Goal: Task Accomplishment & Management: Manage account settings

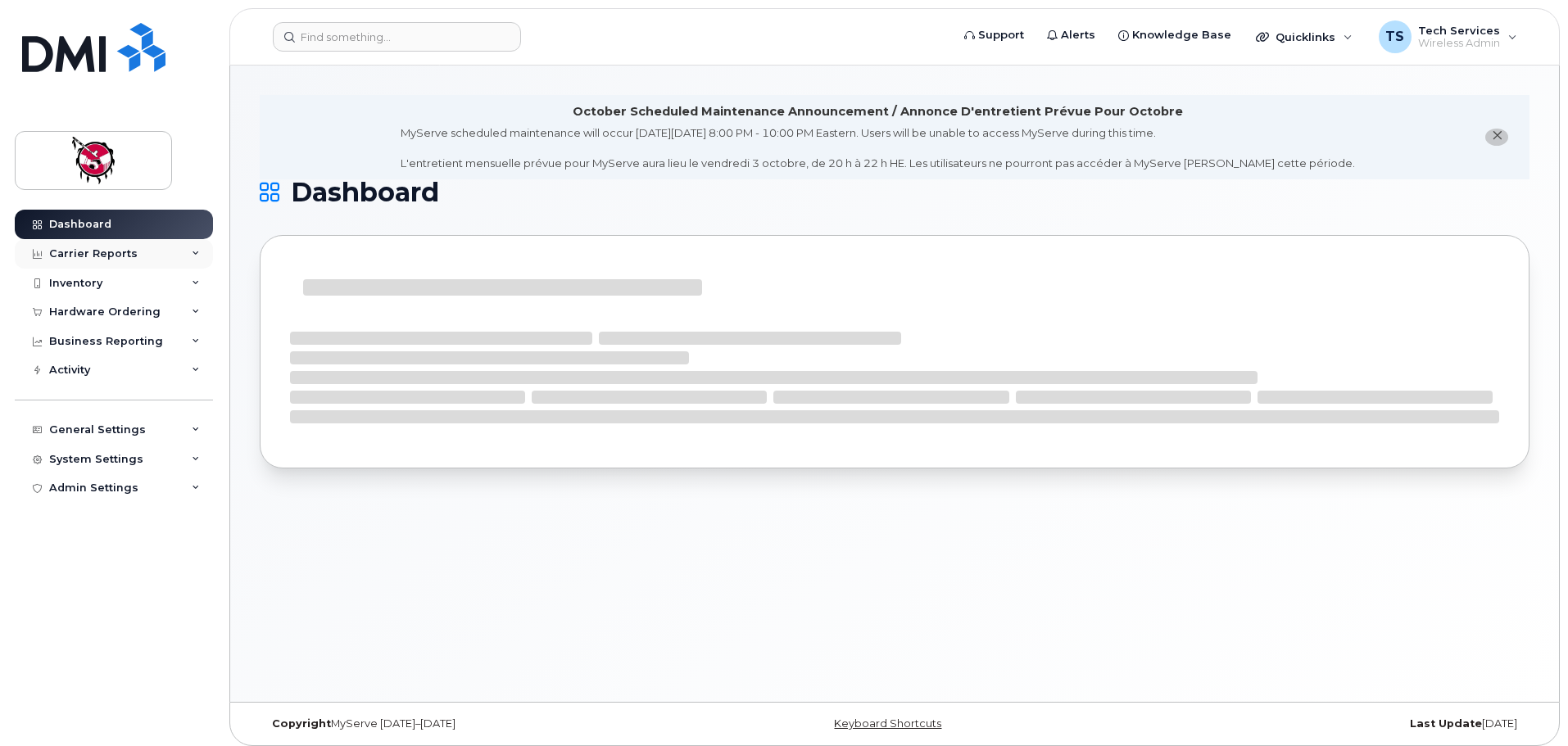
click at [115, 250] on div "Carrier Reports" at bounding box center [93, 254] width 88 height 13
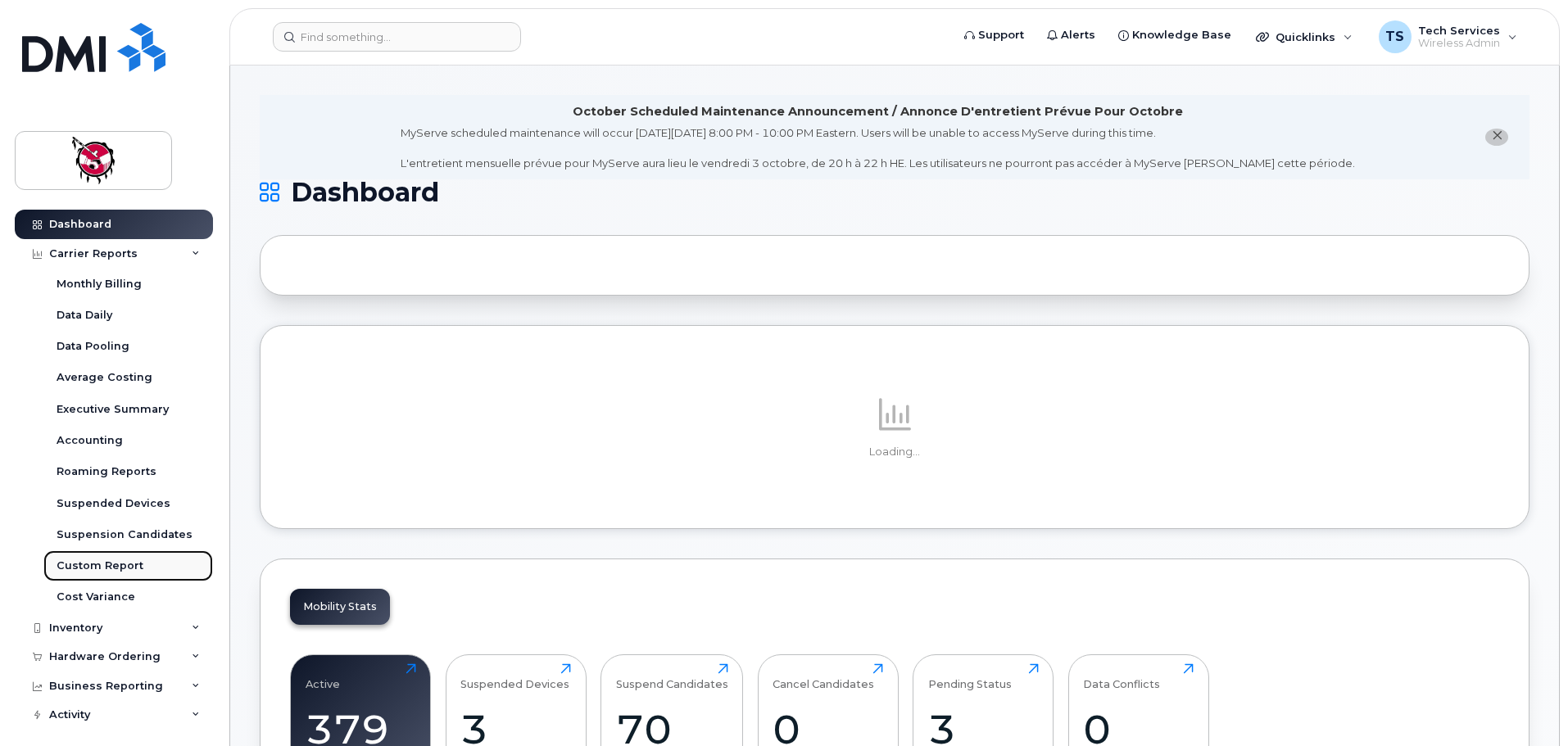
click at [117, 564] on div "Custom Report" at bounding box center [99, 566] width 87 height 15
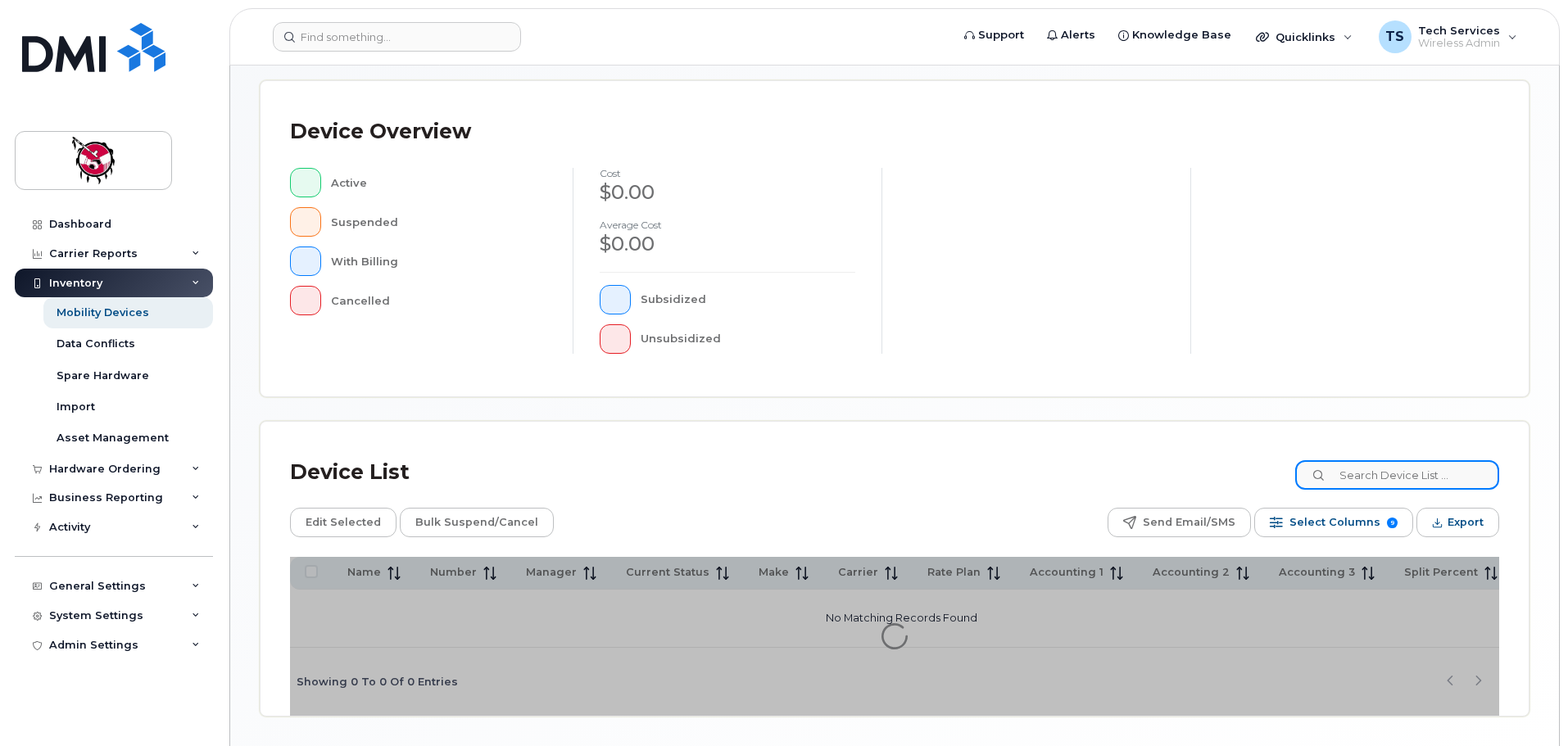
click at [1381, 467] on input at bounding box center [1397, 474] width 204 height 29
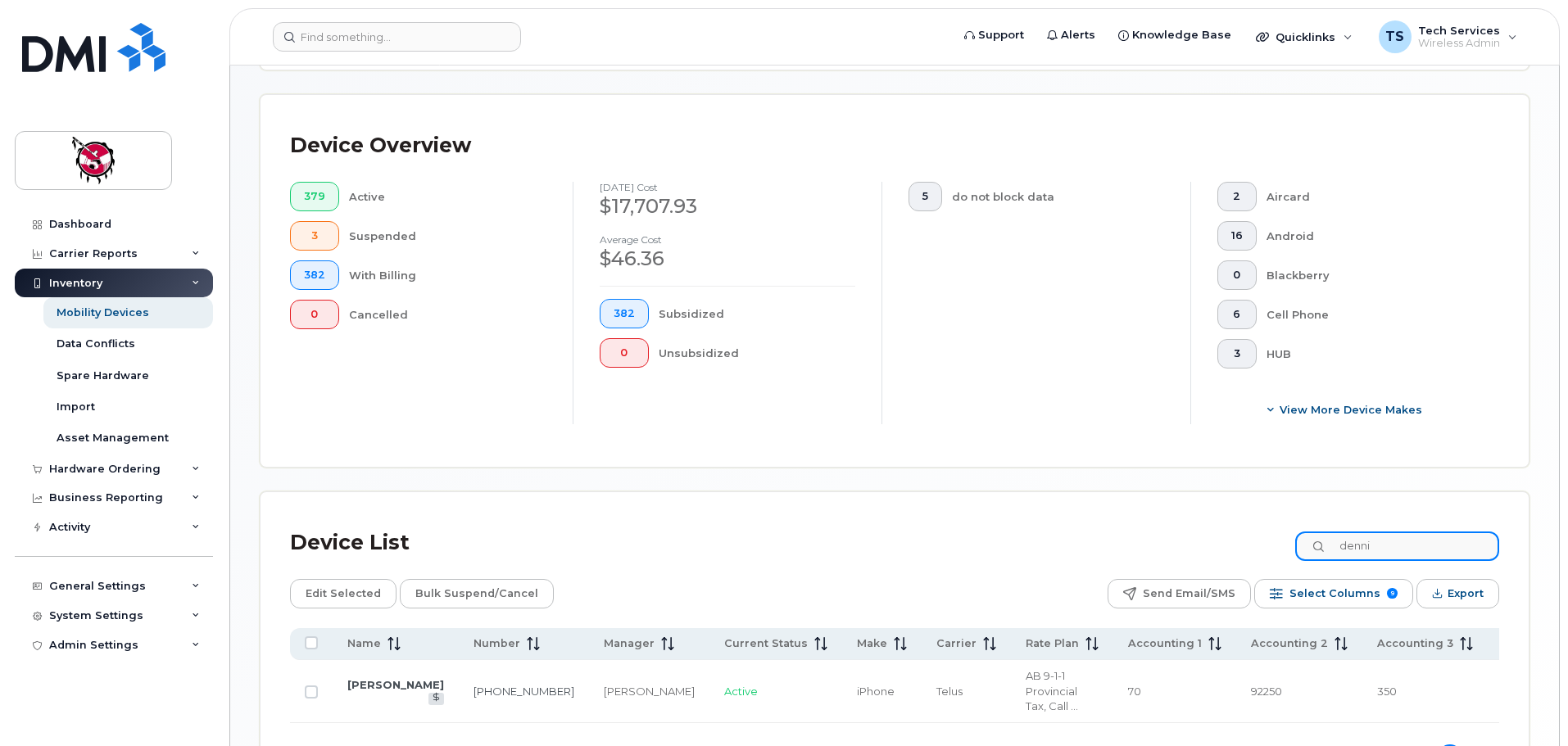
drag, startPoint x: 1409, startPoint y: 533, endPoint x: 1320, endPoint y: 528, distance: 89.1
click at [1320, 531] on input "denni" at bounding box center [1397, 545] width 204 height 29
drag, startPoint x: 1408, startPoint y: 530, endPoint x: 985, endPoint y: 533, distance: 423.0
click at [982, 534] on div "Device List brent" at bounding box center [894, 543] width 1209 height 42
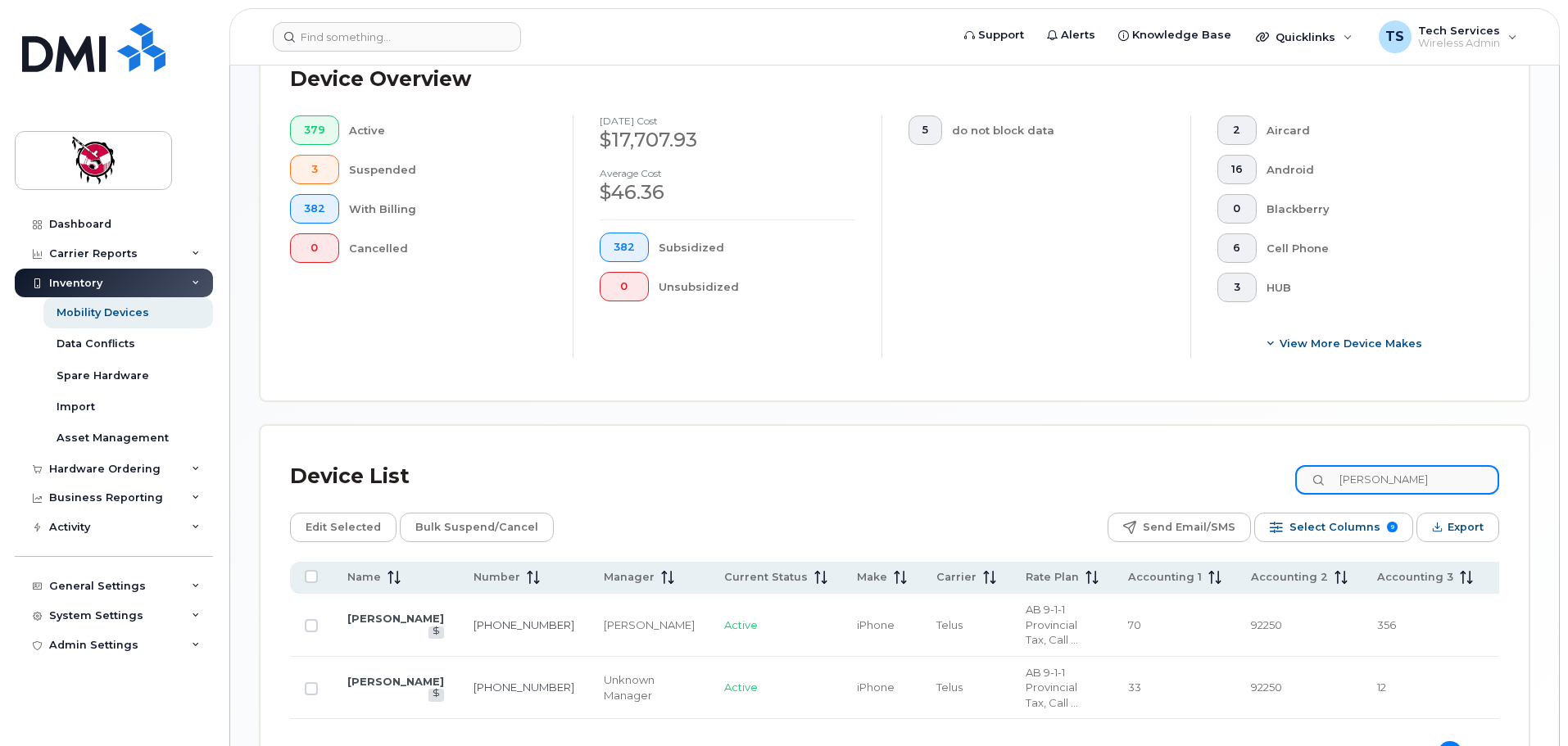
scroll to position [520, 0]
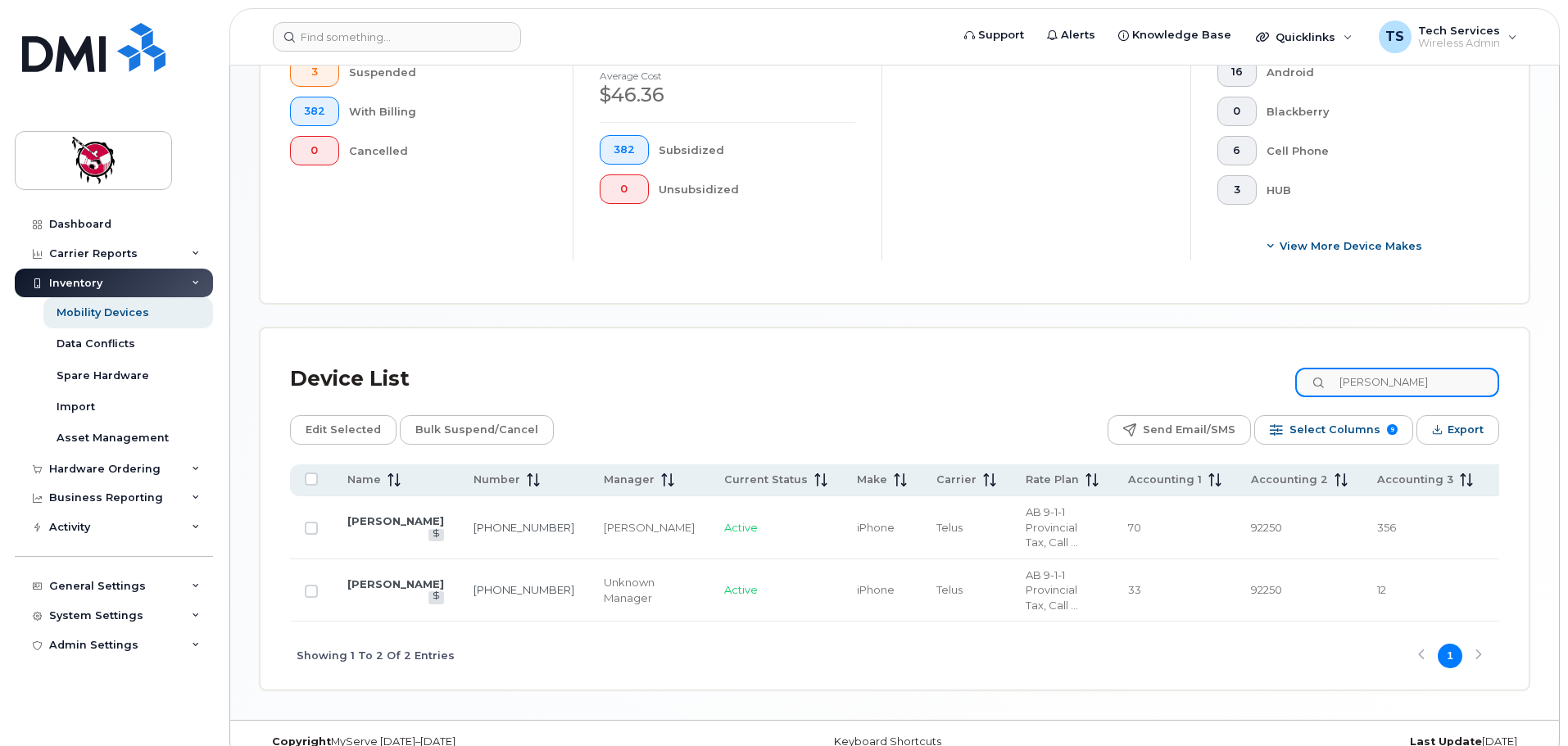
type input "krista"
click at [352, 575] on td "Krista Hunter" at bounding box center [396, 590] width 127 height 63
click at [362, 560] on td "Krista Hunter" at bounding box center [396, 590] width 127 height 63
click at [358, 577] on link "Krista Hunter" at bounding box center [396, 584] width 97 height 13
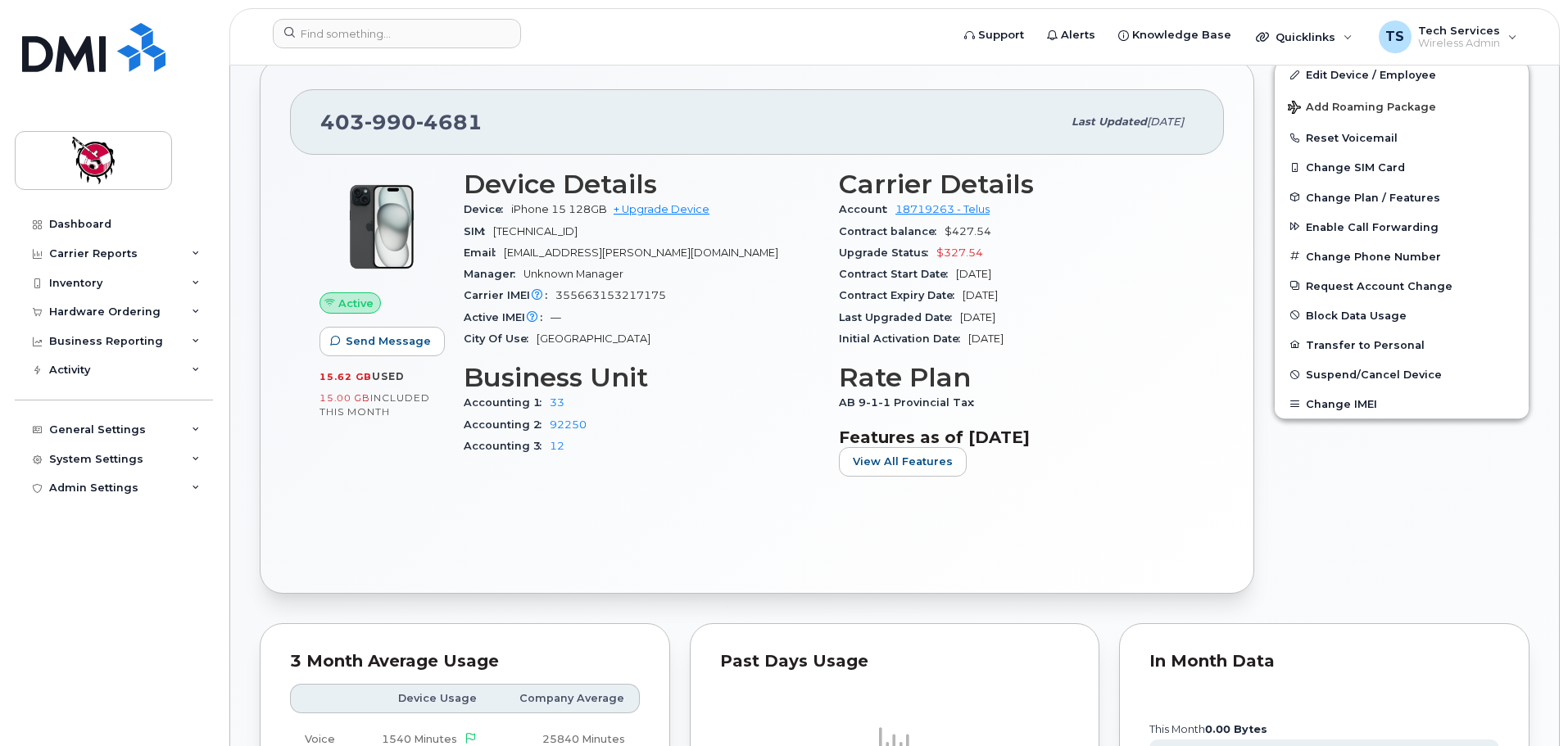
scroll to position [246, 0]
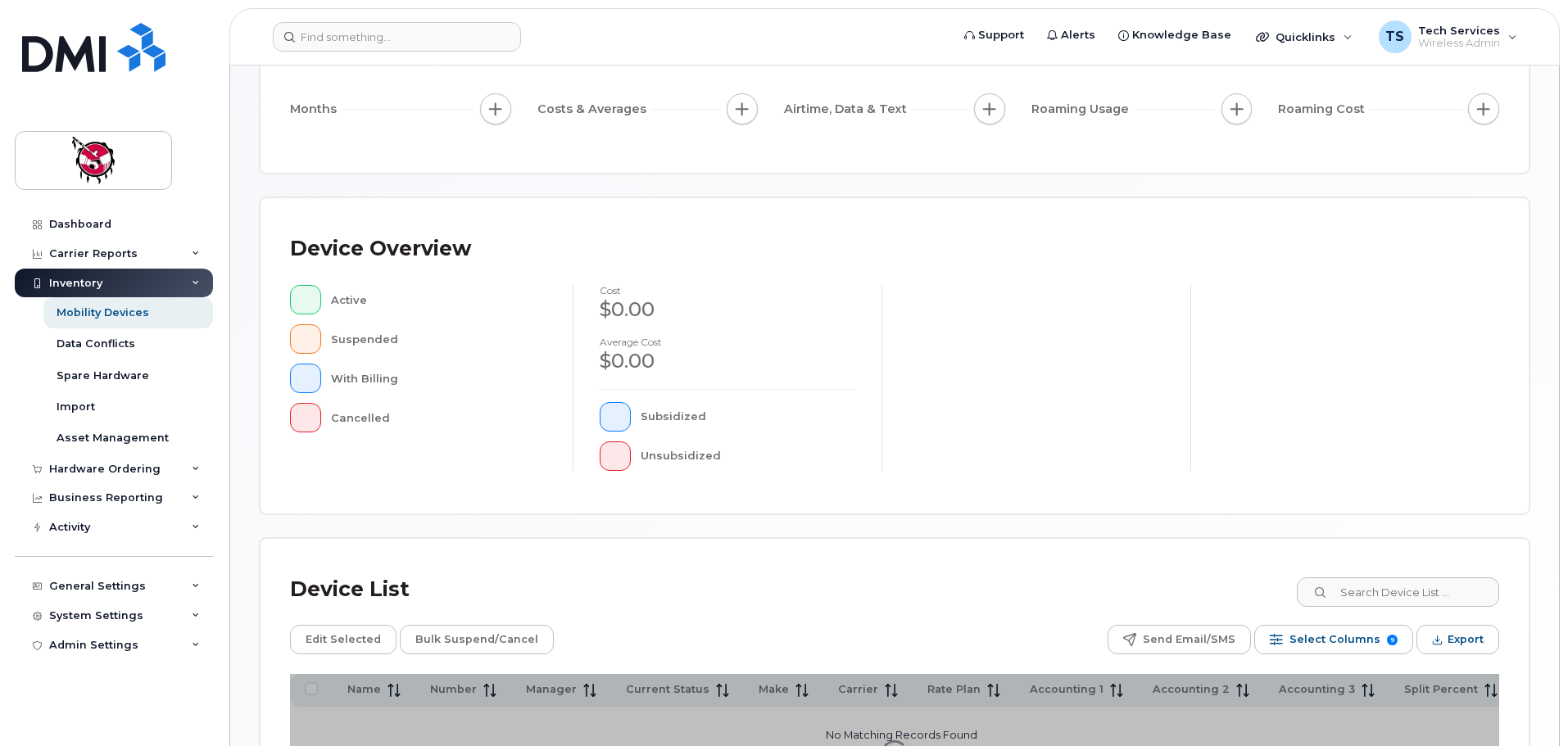
scroll to position [380, 0]
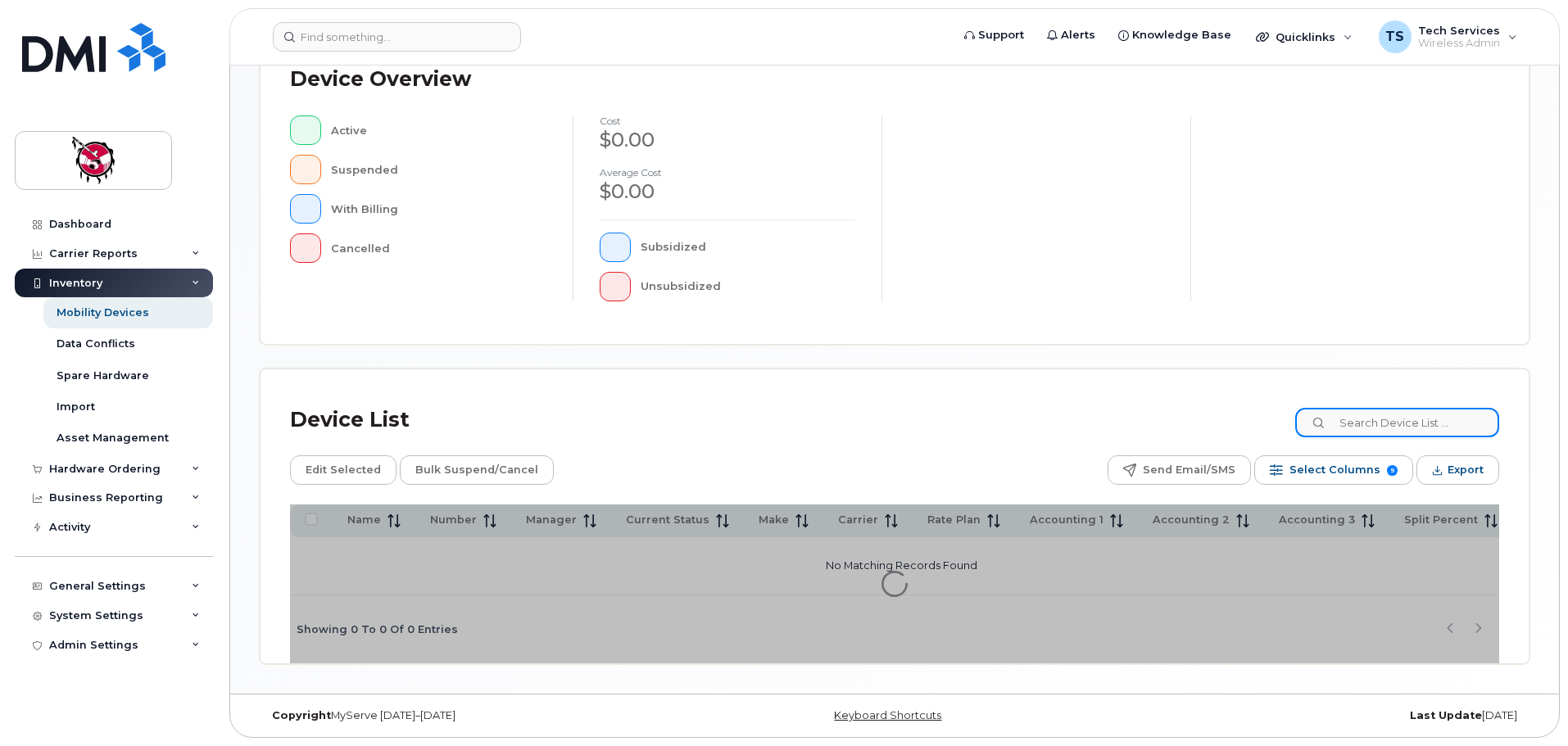
click at [1412, 430] on input at bounding box center [1397, 422] width 204 height 29
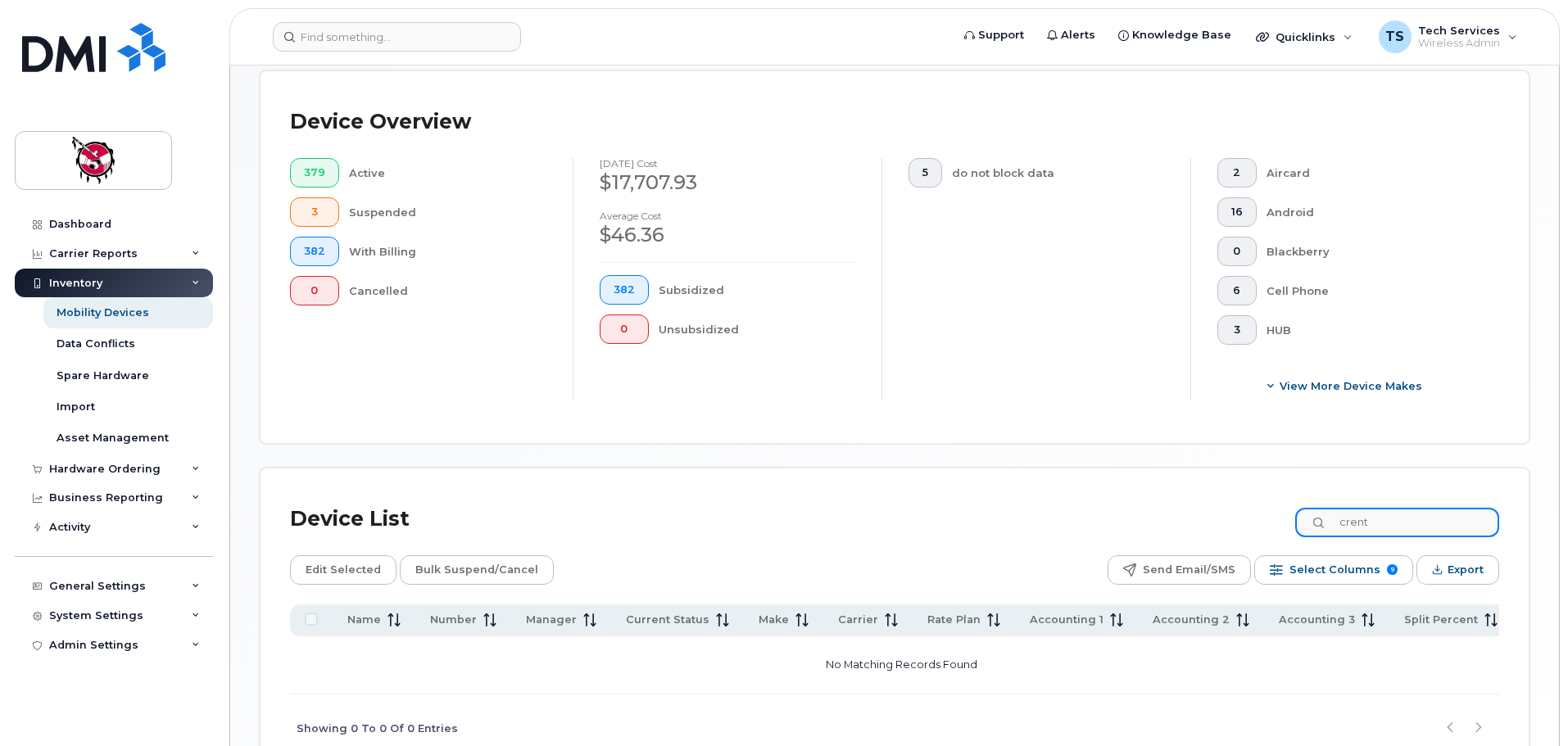
drag, startPoint x: 1406, startPoint y: 511, endPoint x: 1396, endPoint y: 510, distance: 10.0
click at [1396, 510] on input "crent" at bounding box center [1397, 522] width 204 height 29
drag, startPoint x: 1392, startPoint y: 510, endPoint x: 1219, endPoint y: 489, distance: 174.3
click at [1219, 498] on div "Device List crent" at bounding box center [894, 518] width 1209 height 42
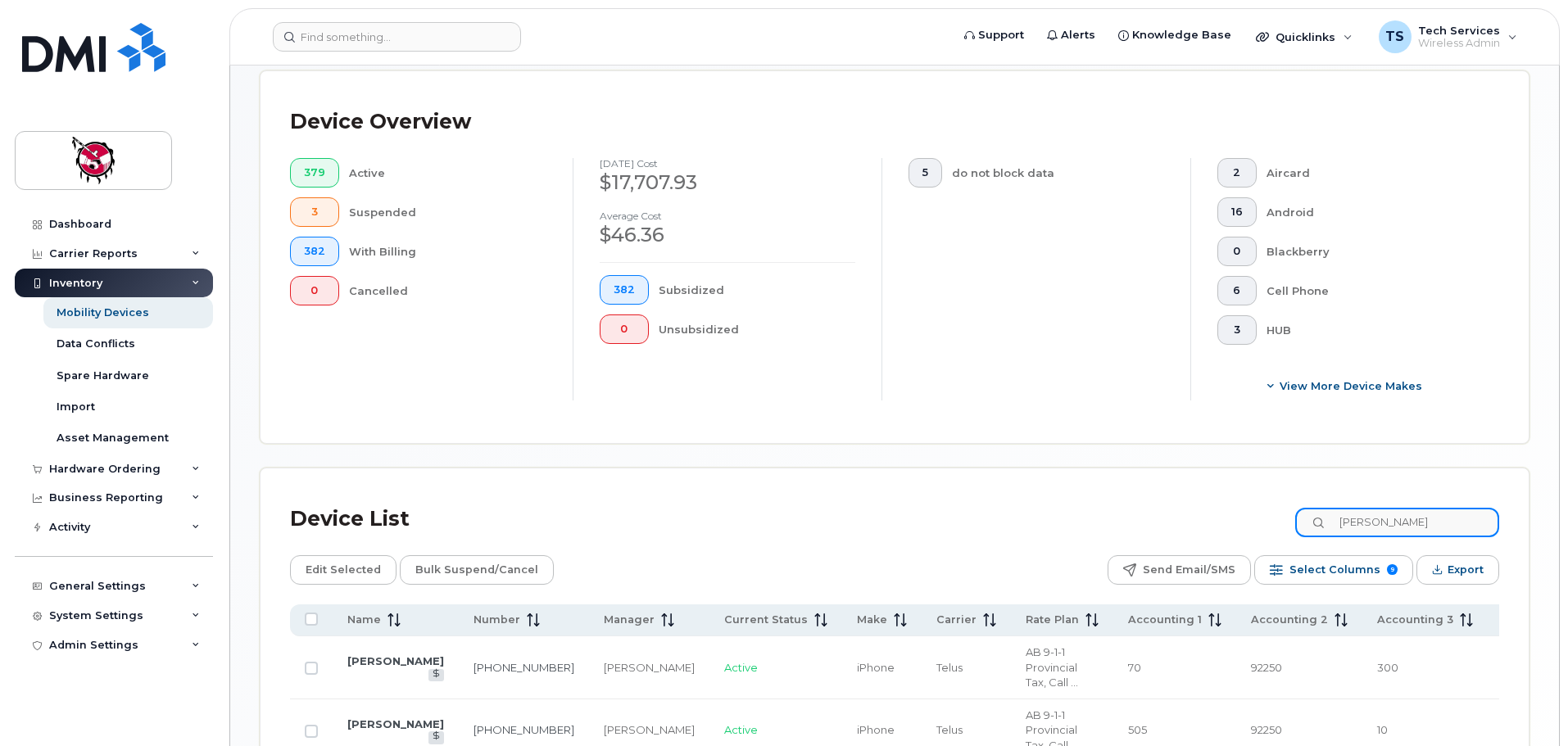
scroll to position [462, 0]
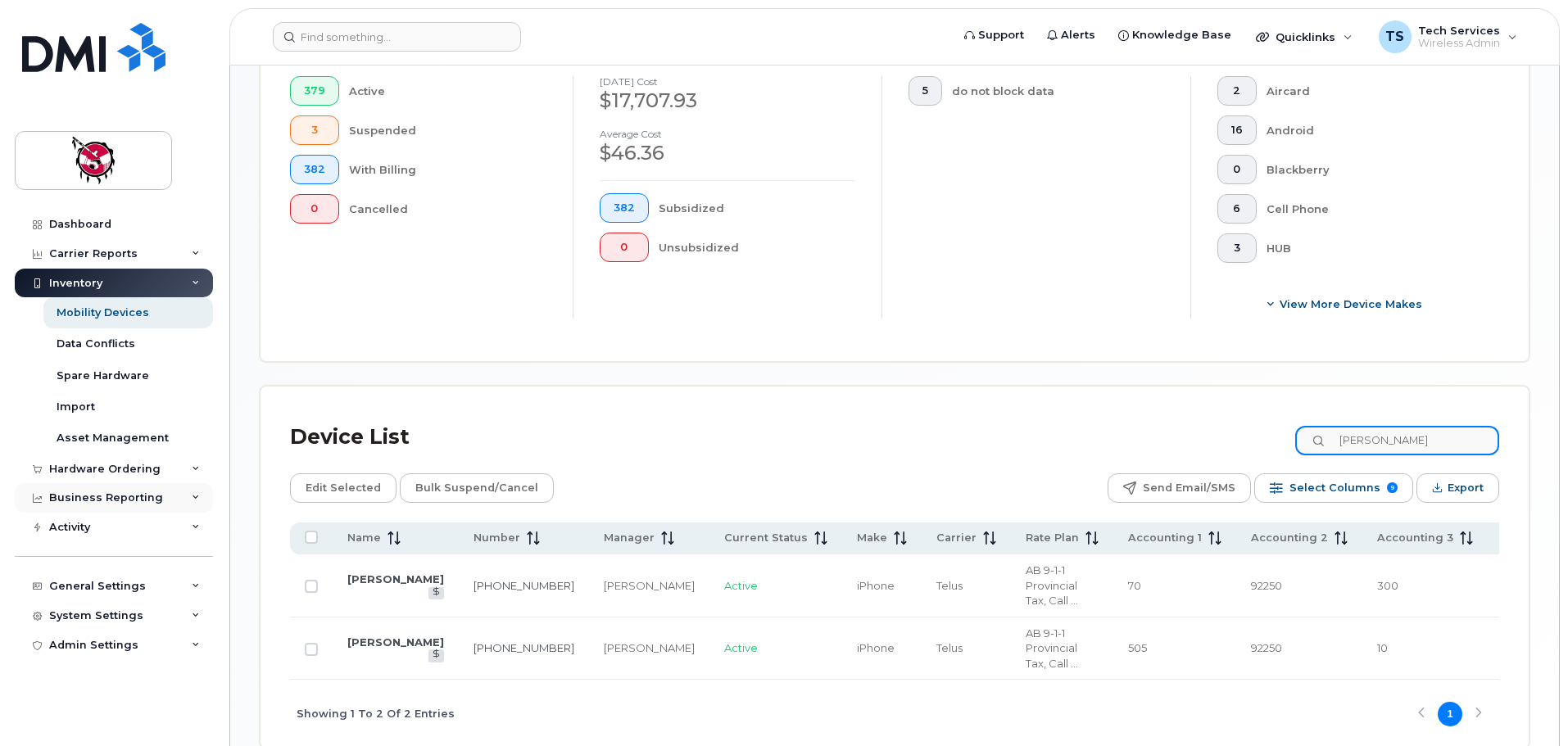
type input "brent"
click at [367, 573] on link "[PERSON_NAME]" at bounding box center [396, 579] width 97 height 13
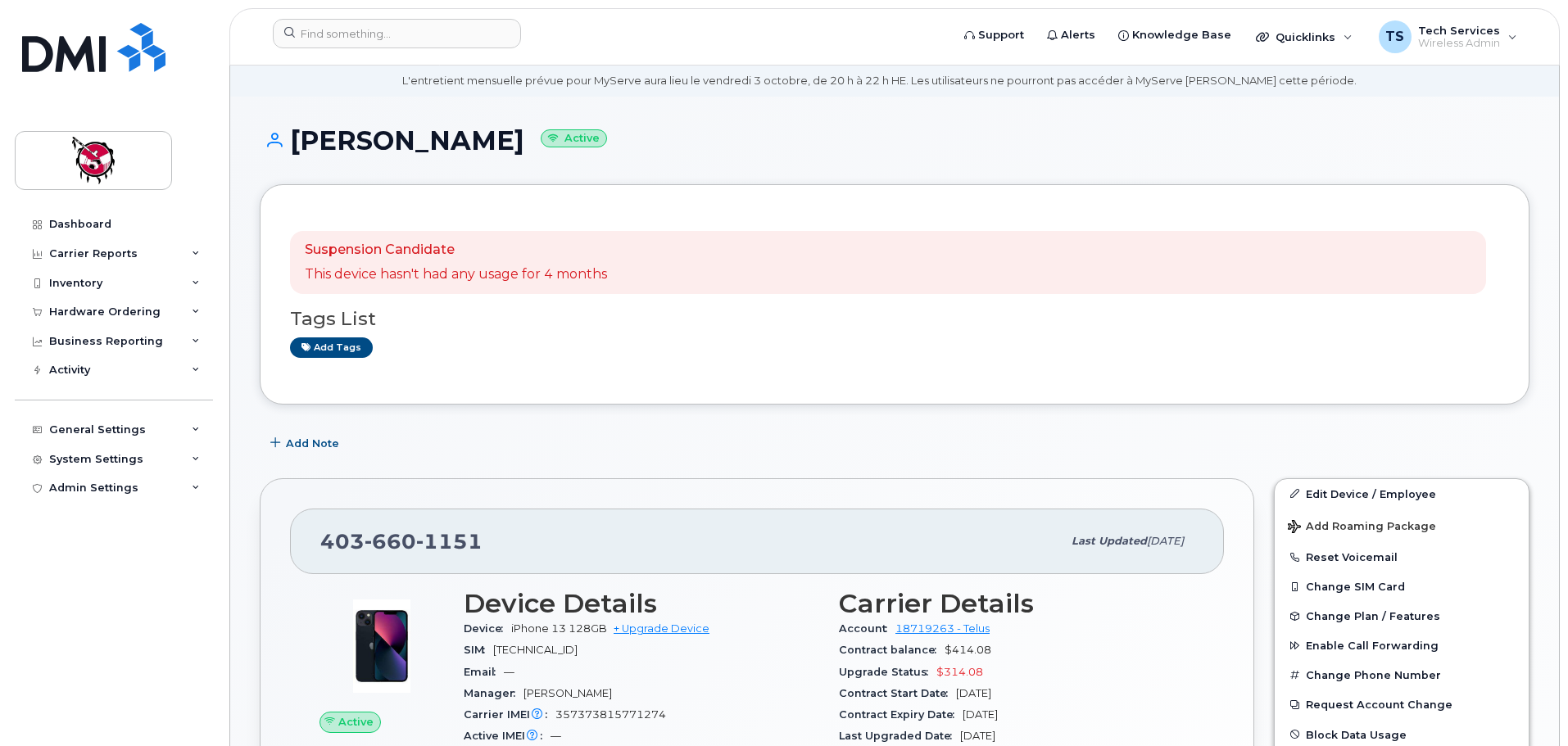
scroll to position [82, 0]
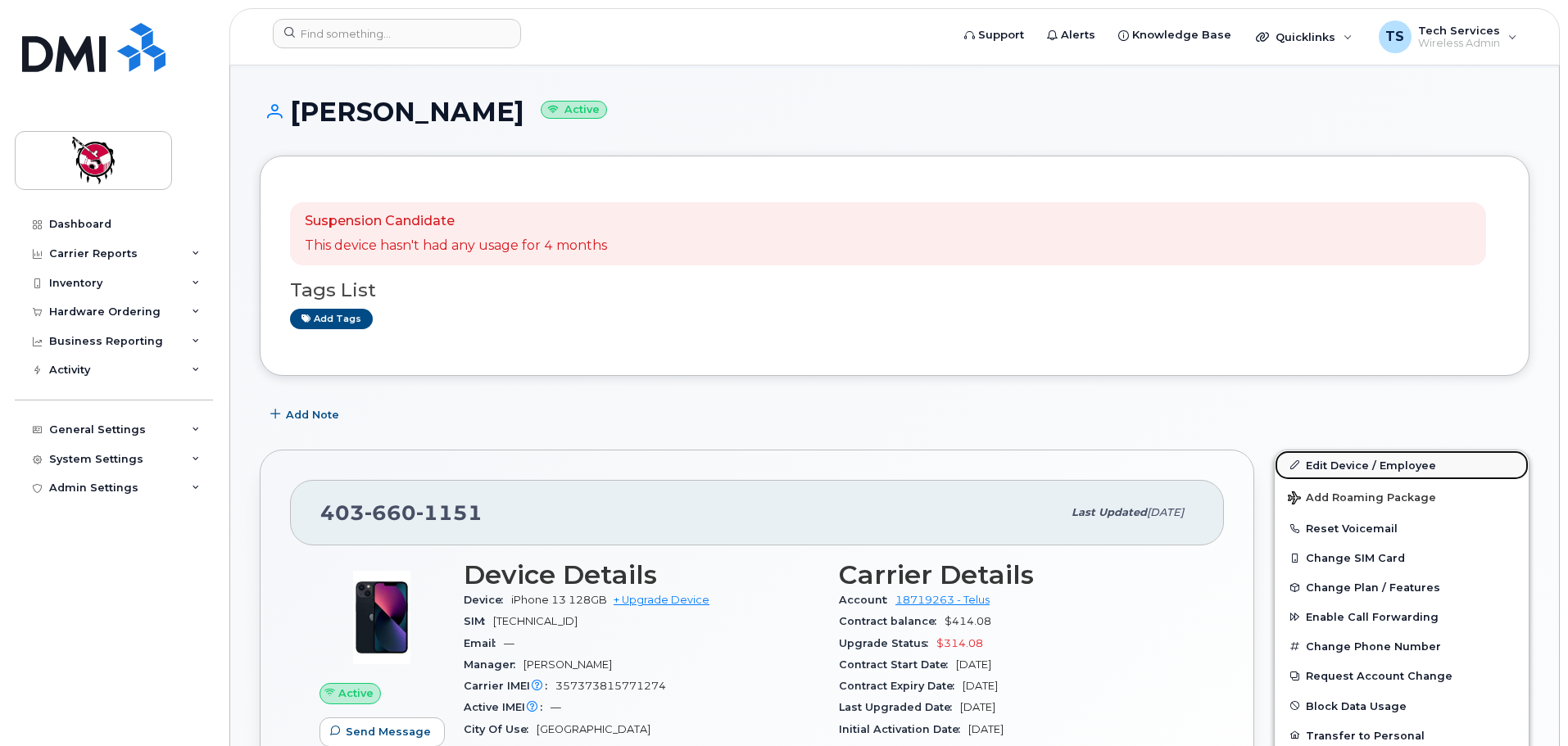
click at [1391, 462] on link "Edit Device / Employee" at bounding box center [1401, 465] width 254 height 29
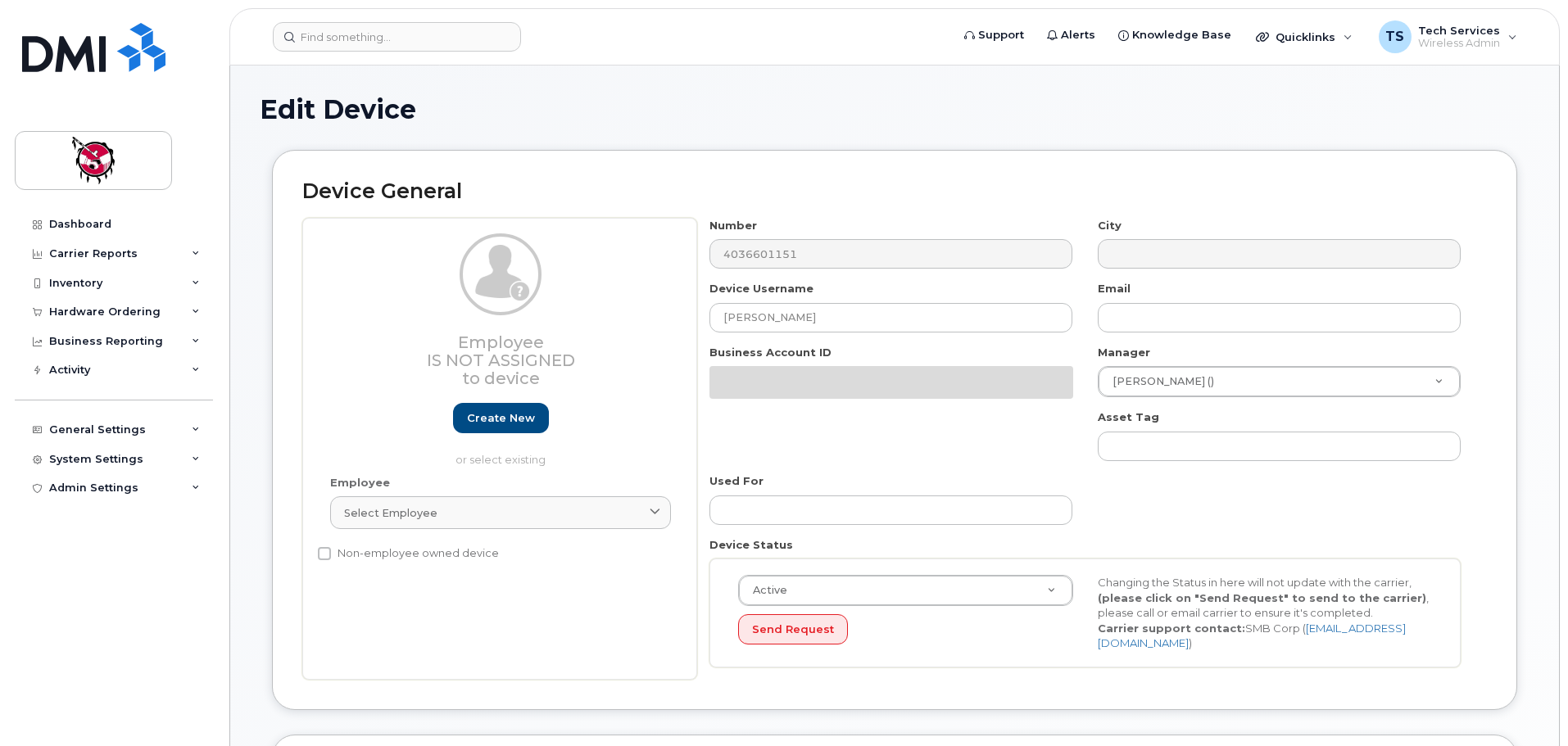
select select "10361"
select select "10349"
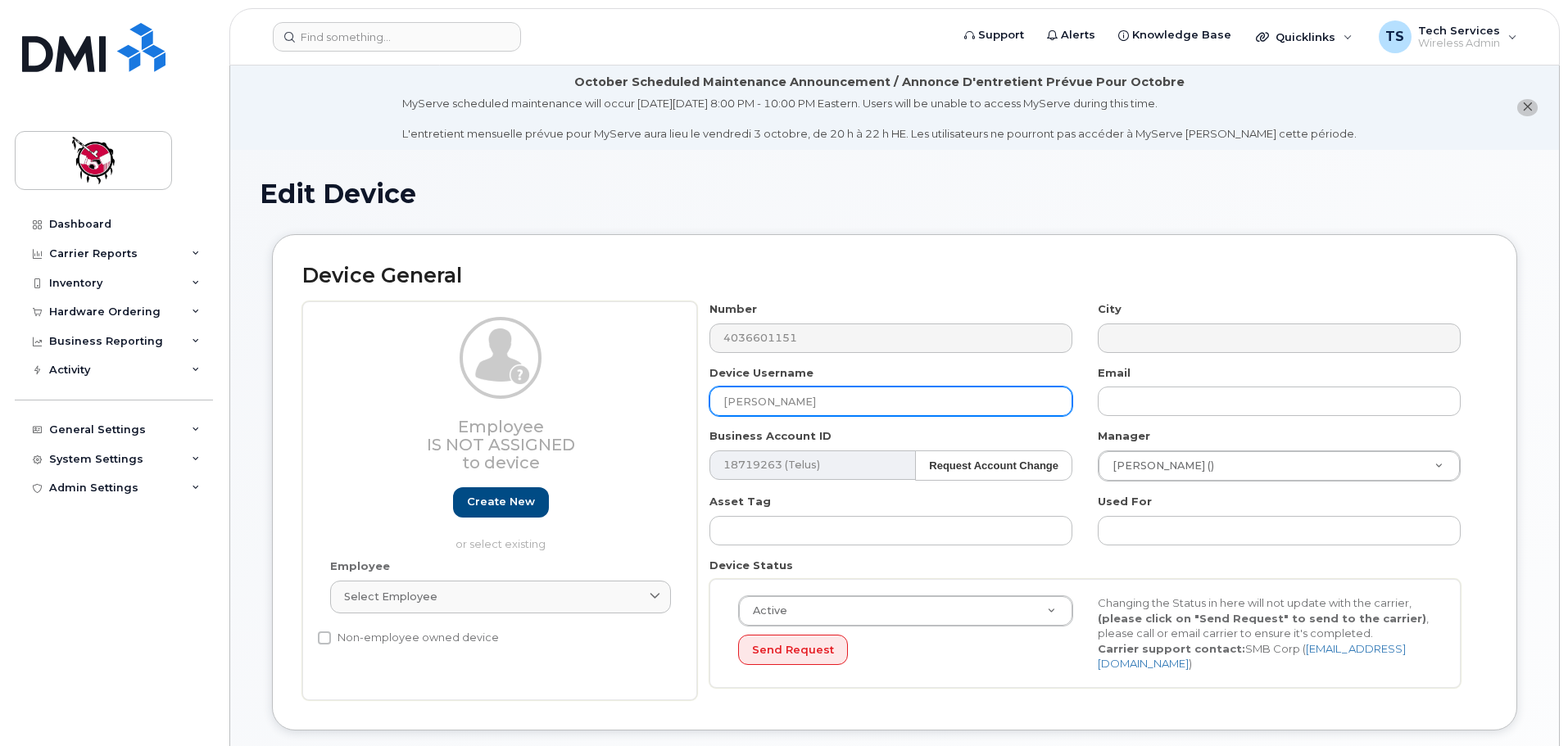
drag, startPoint x: 838, startPoint y: 408, endPoint x: 524, endPoint y: 391, distance: 314.5
click at [524, 391] on div "Employee Is not assigned to device Create new or select existing Employee Selec…" at bounding box center [895, 501] width 1185 height 399
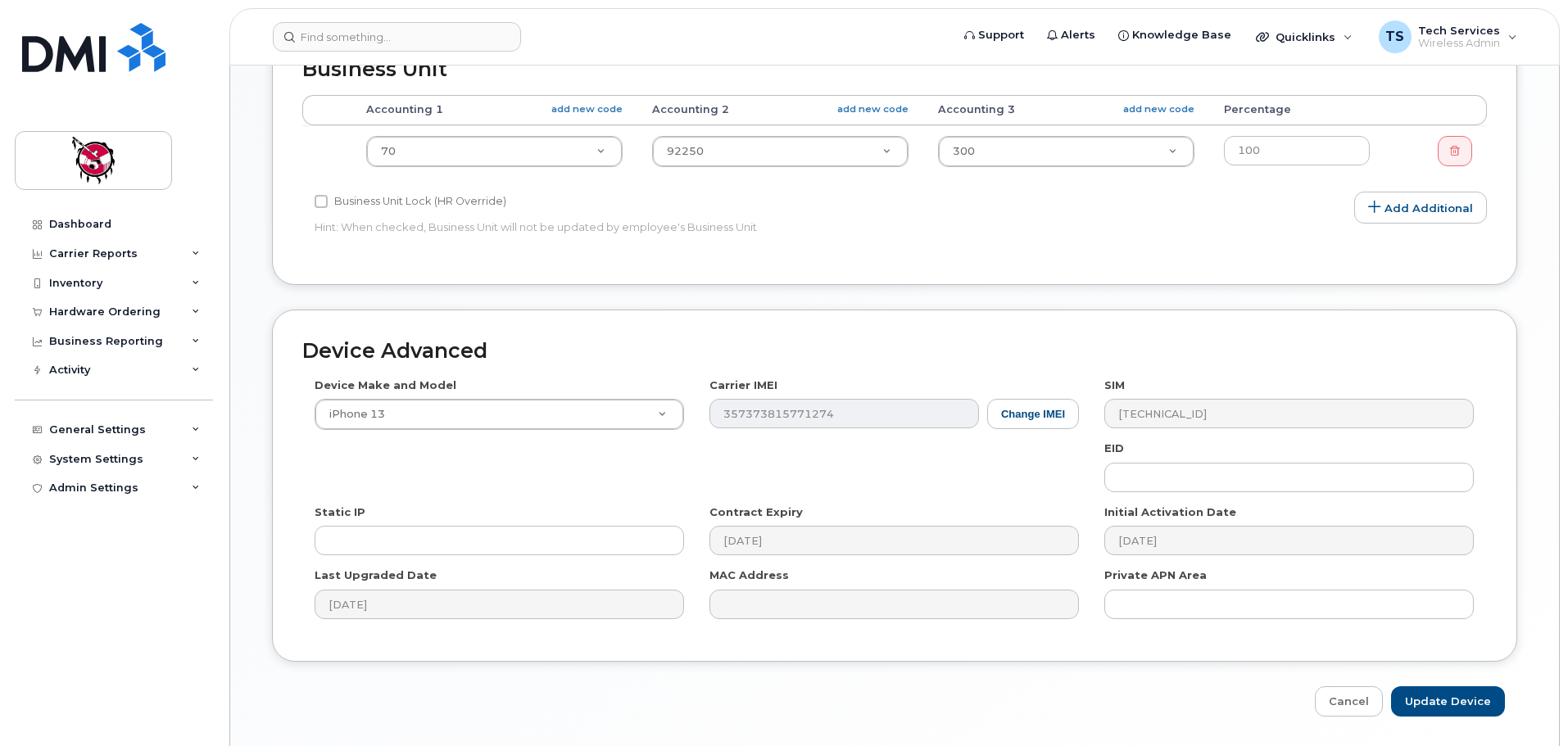
scroll to position [780, 0]
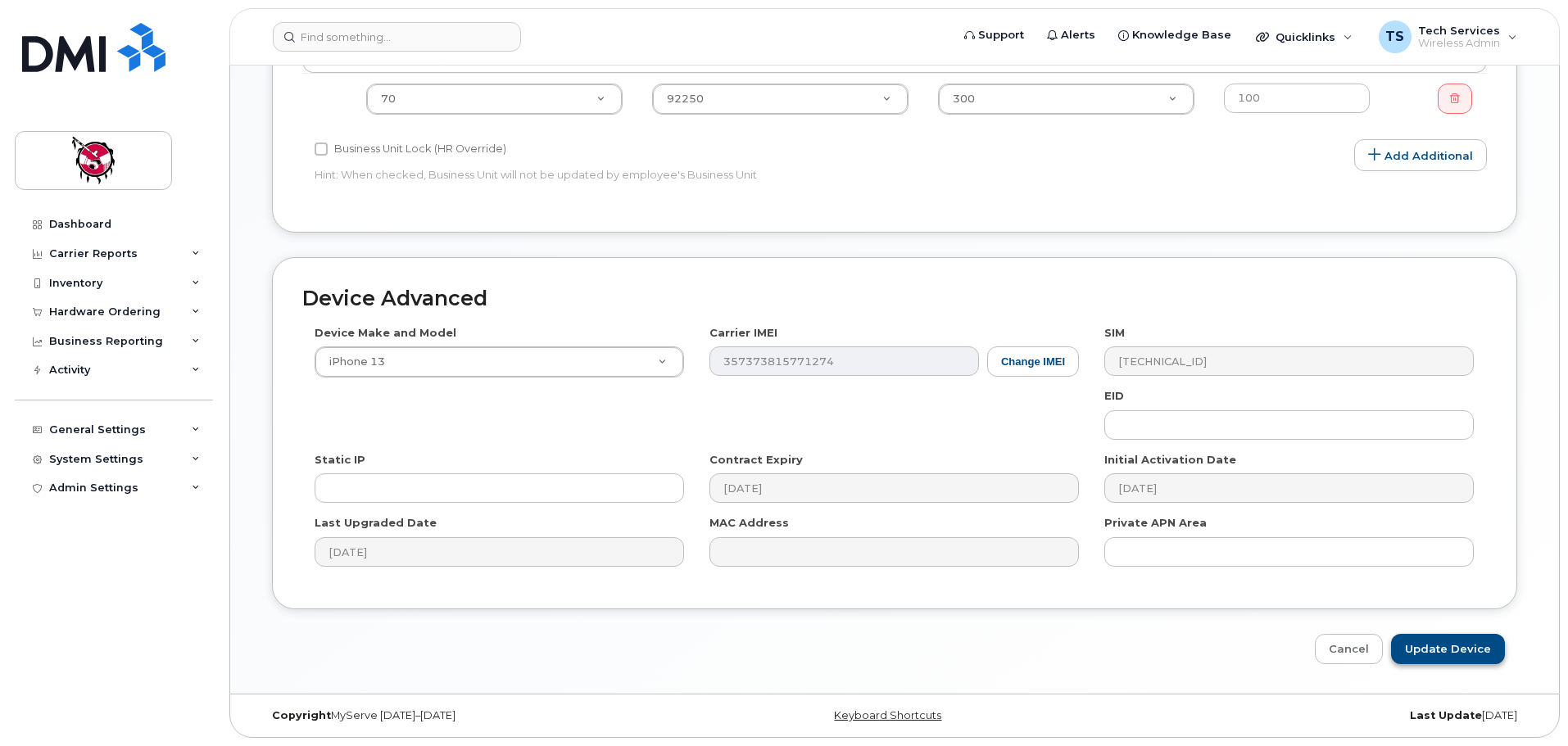
type input "[PERSON_NAME]"
click at [1452, 650] on input "Update Device" at bounding box center [1447, 649] width 113 height 30
type input "Saving..."
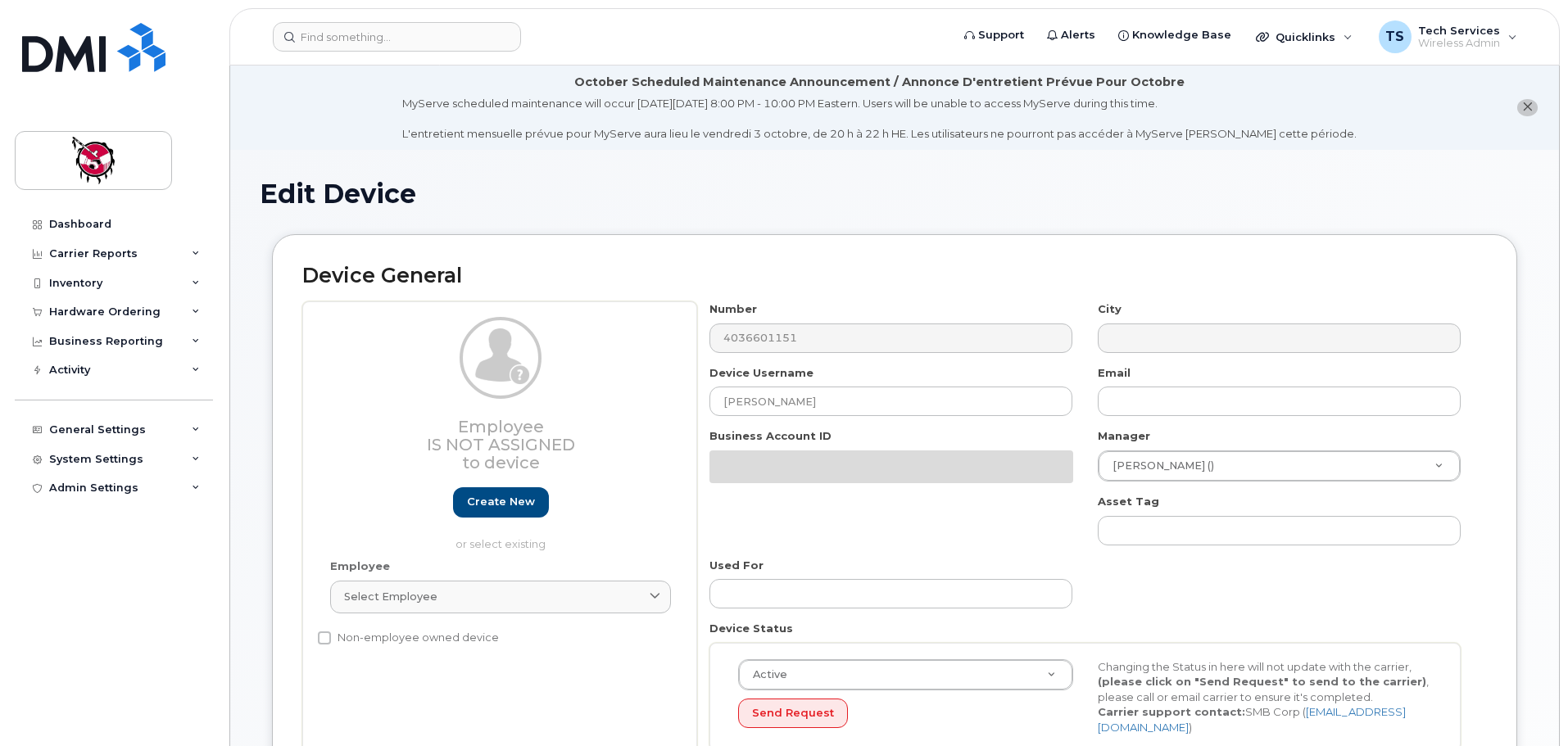
select select "10361"
select select "10349"
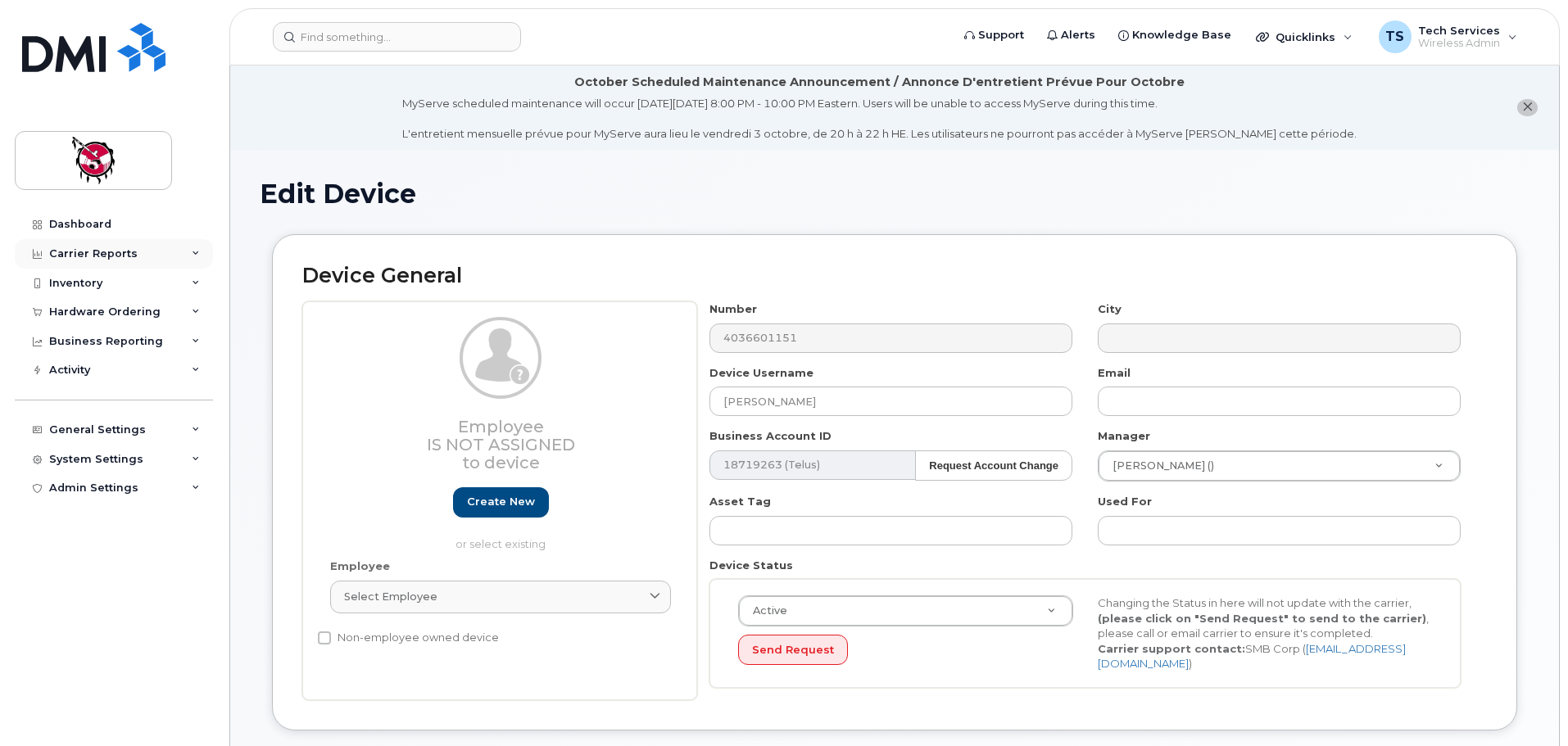
click at [95, 247] on div "Carrier Reports" at bounding box center [93, 254] width 88 height 13
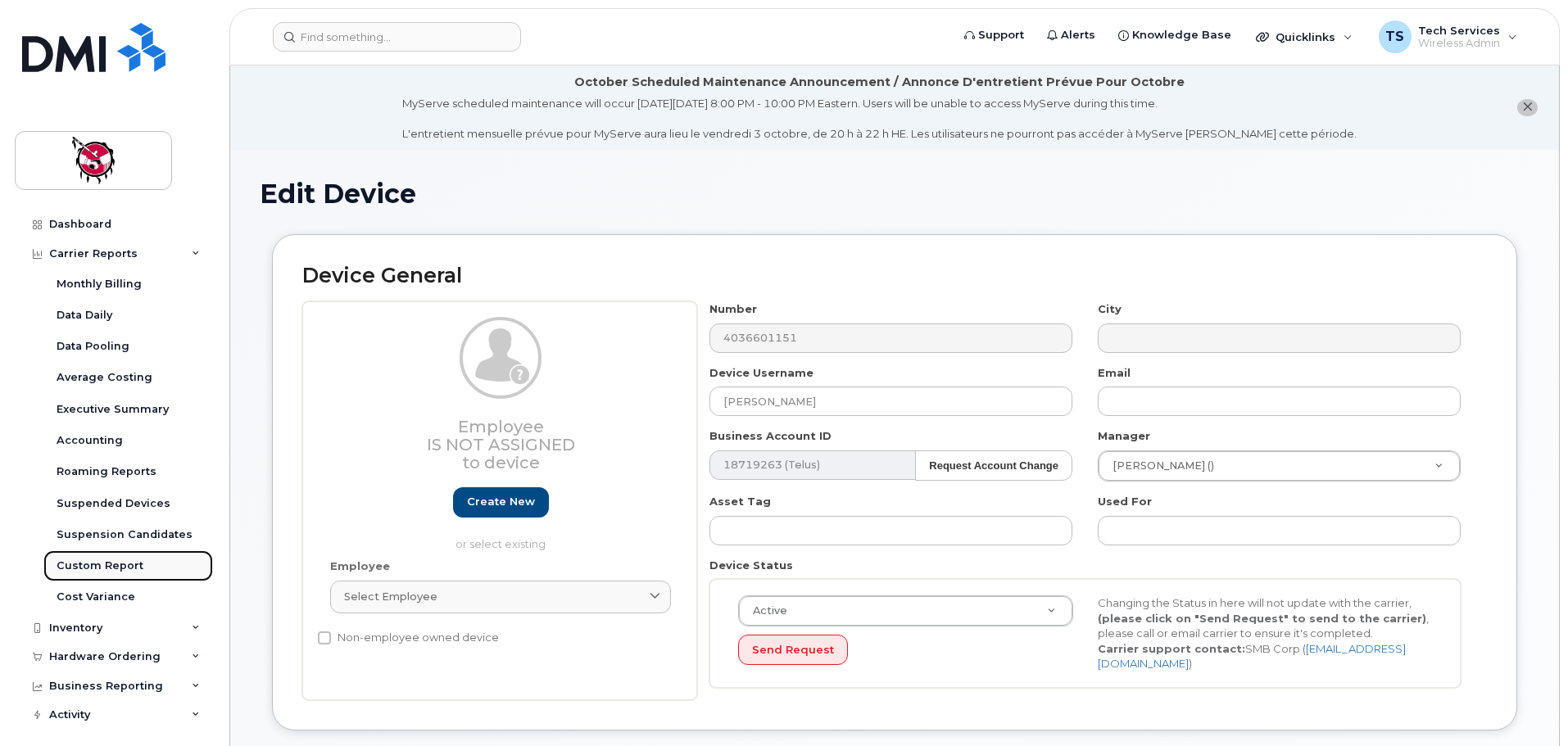
click at [102, 566] on div "Custom Report" at bounding box center [99, 566] width 87 height 15
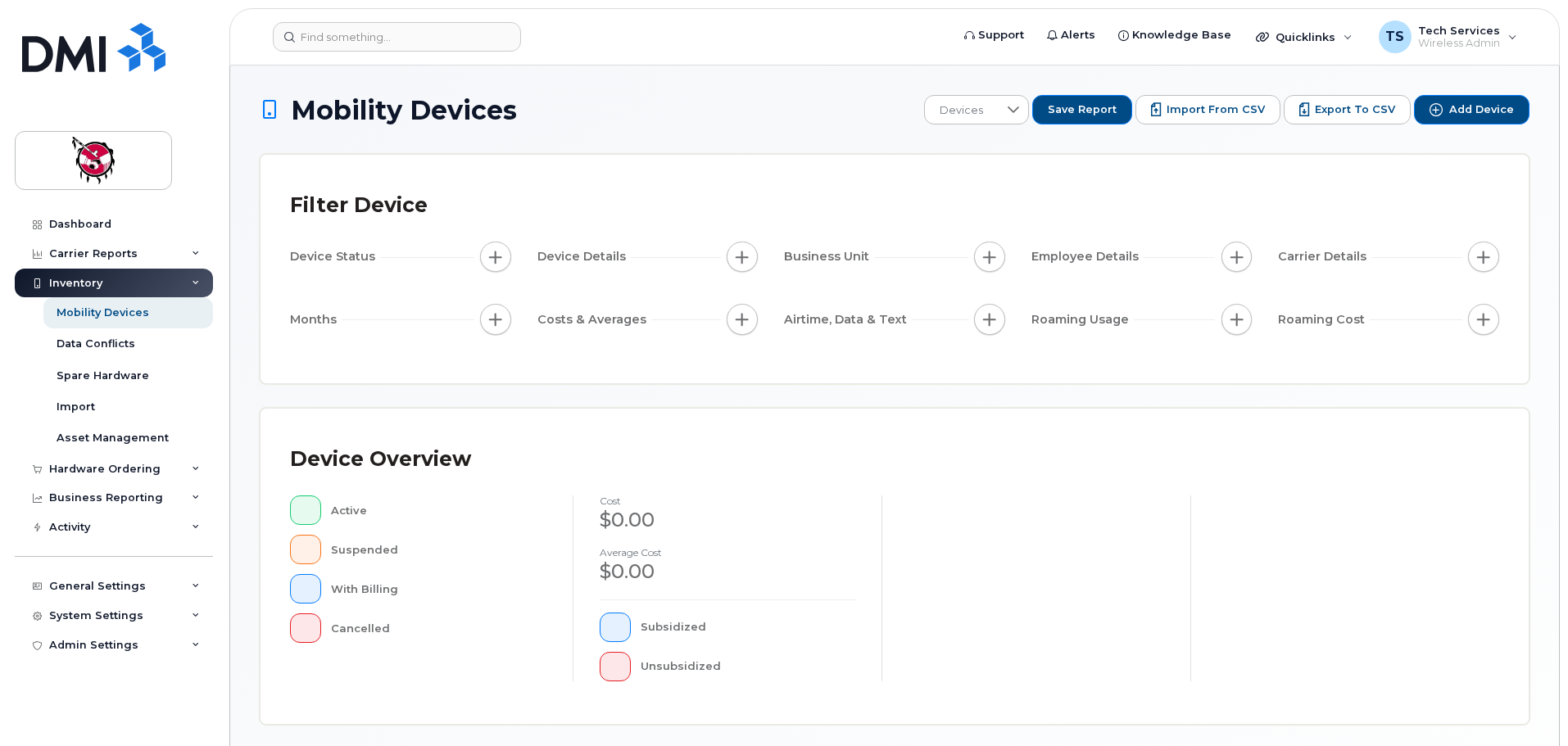
scroll to position [246, 0]
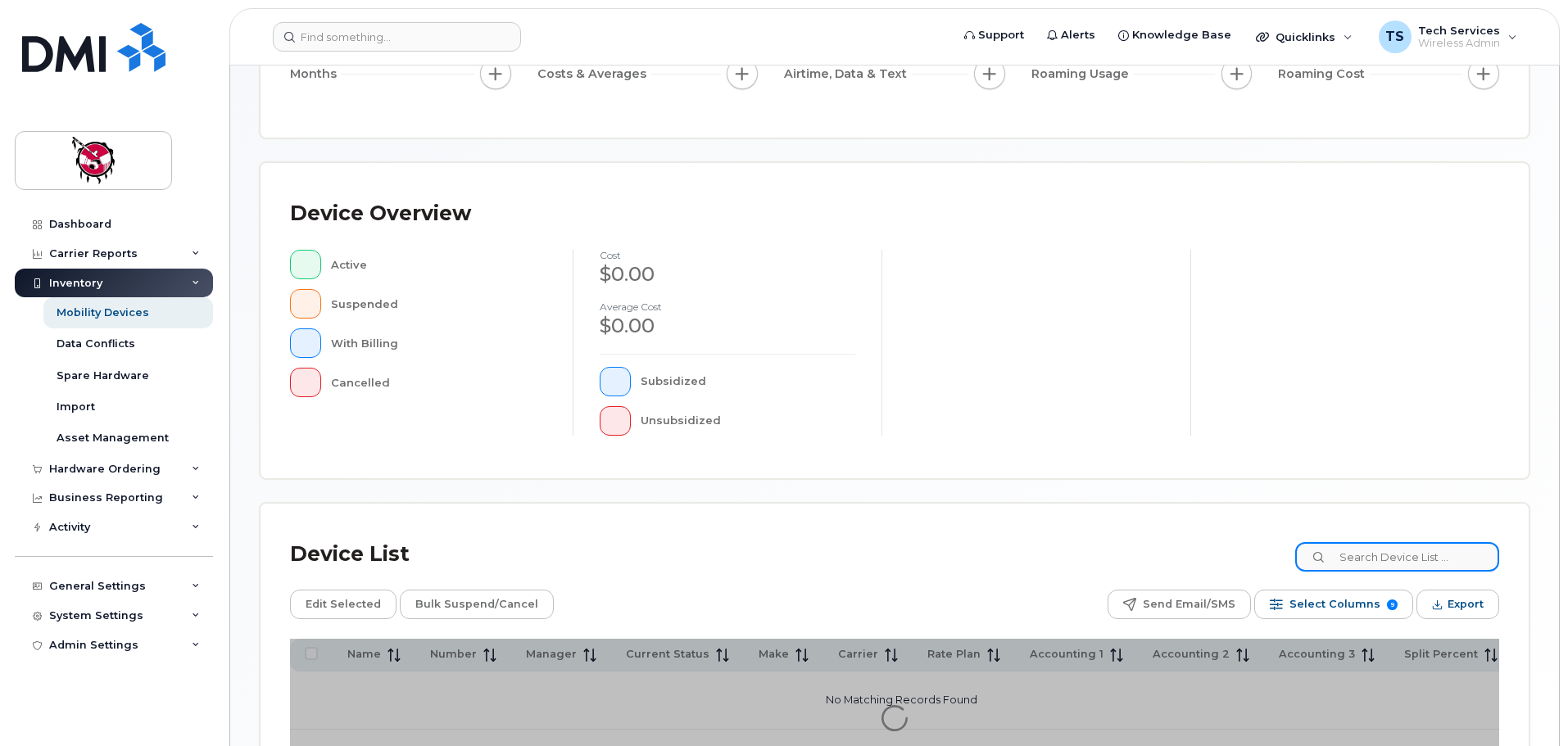
click at [1377, 556] on input at bounding box center [1397, 557] width 204 height 29
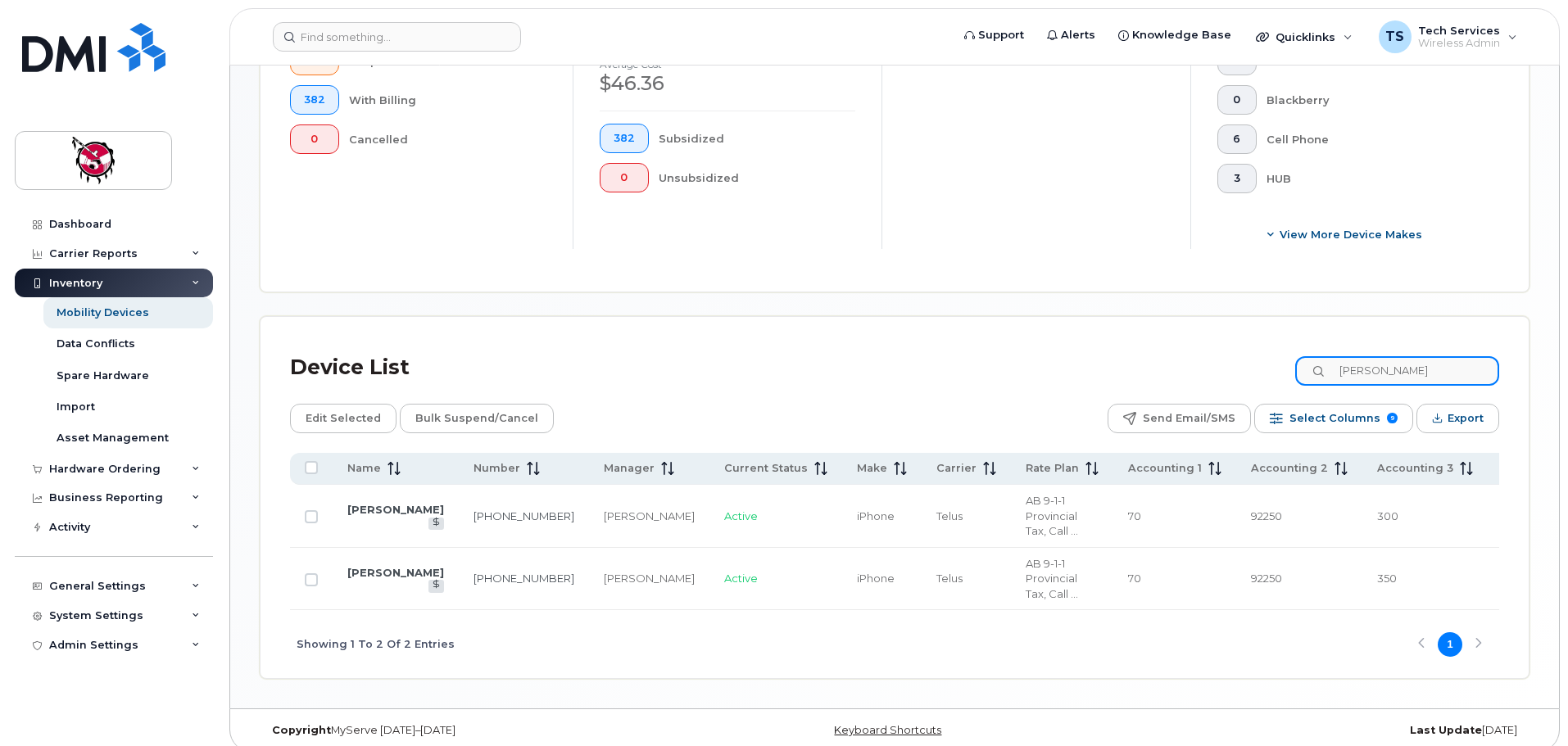
scroll to position [532, 0]
type input "[PERSON_NAME]"
click at [369, 571] on link "[PERSON_NAME]" at bounding box center [396, 572] width 97 height 13
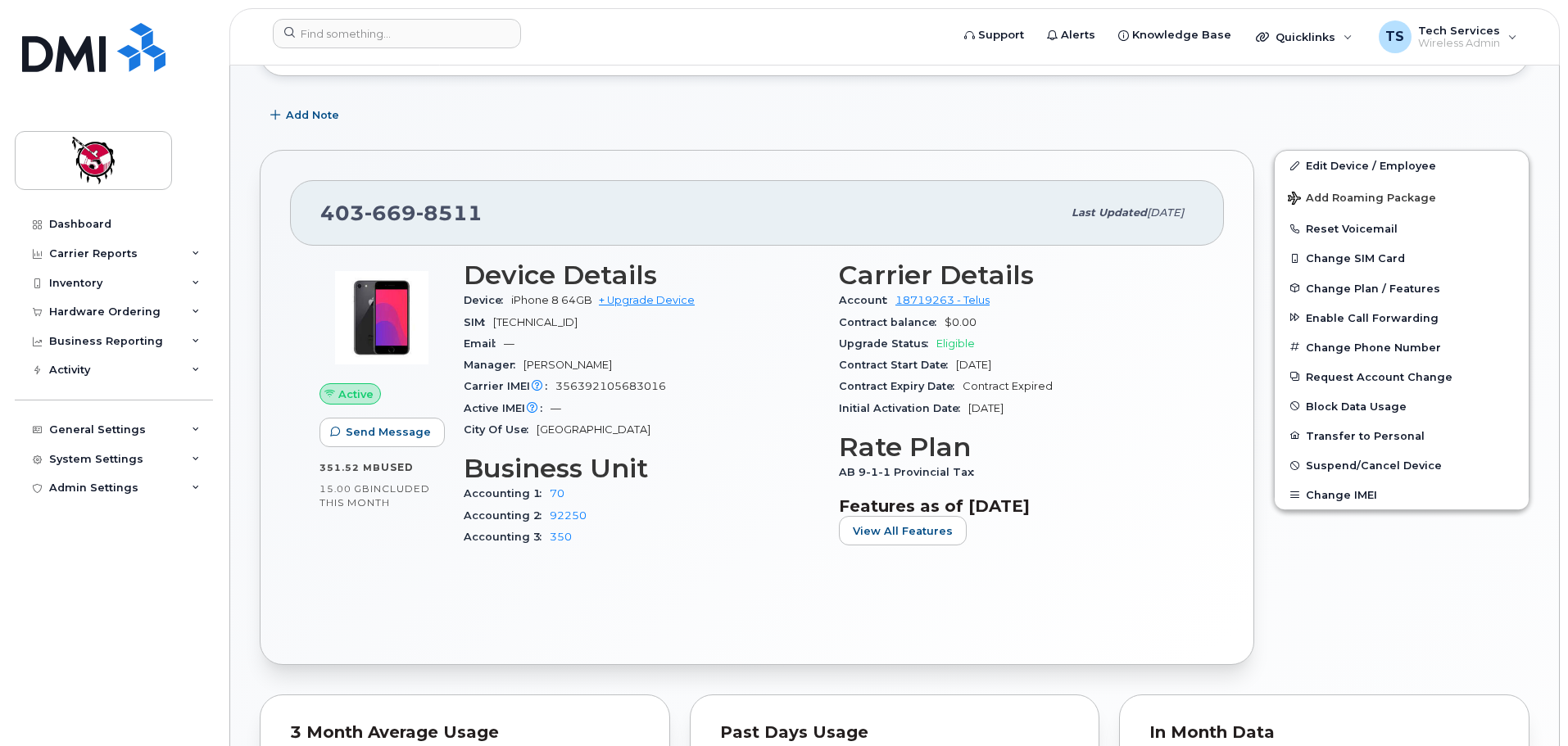
scroll to position [410, 0]
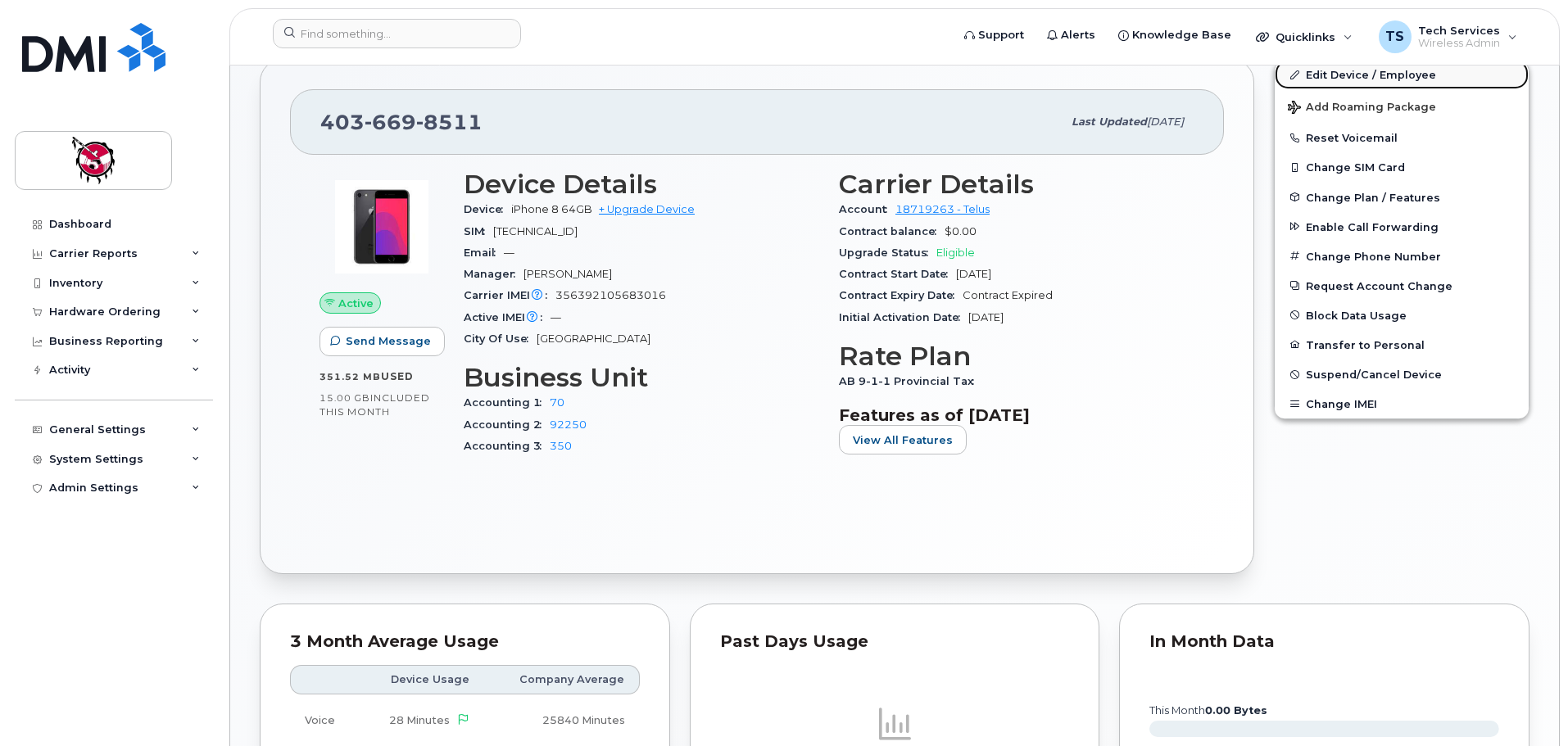
click at [1336, 78] on link "Edit Device / Employee" at bounding box center [1401, 74] width 254 height 29
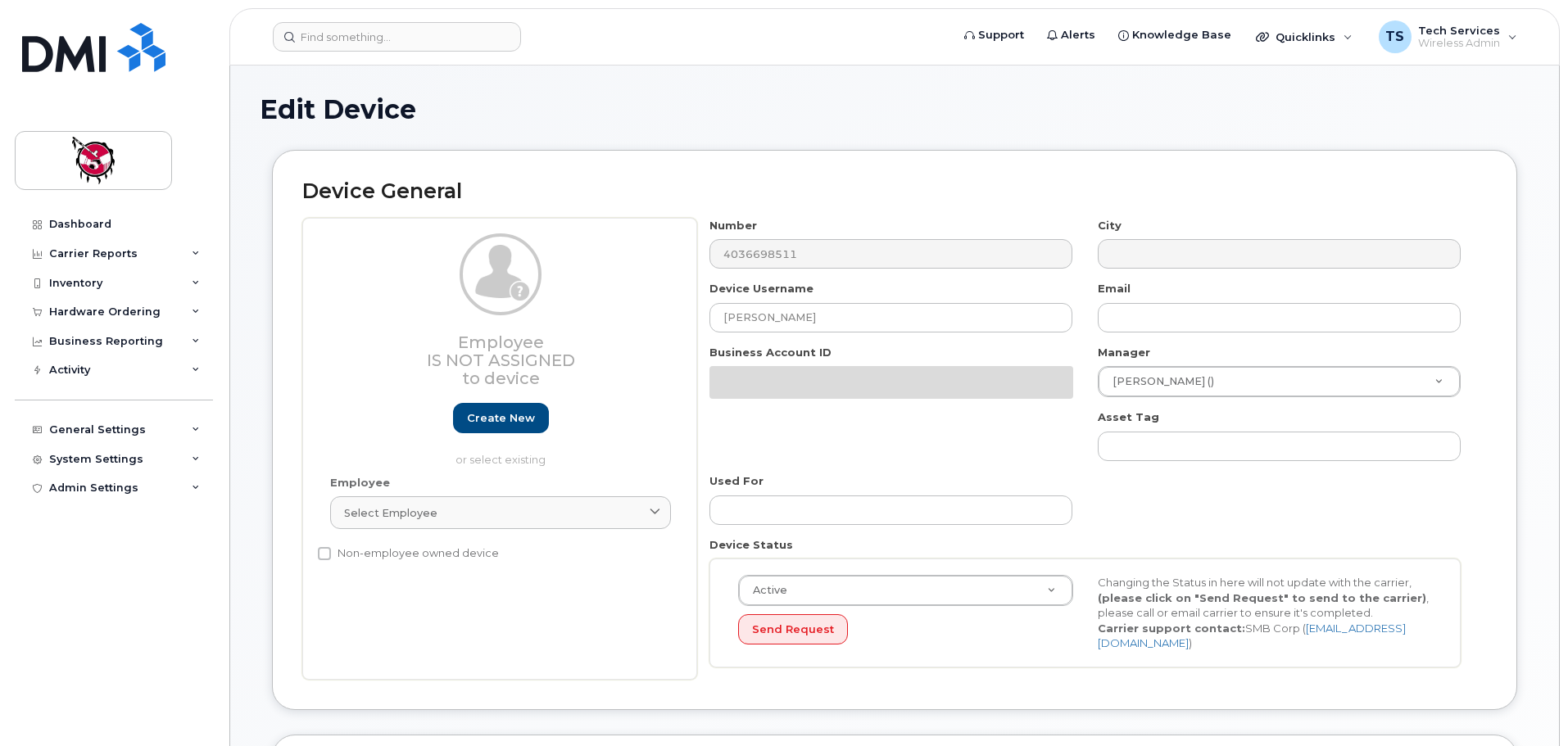
select select "10361"
select select "10349"
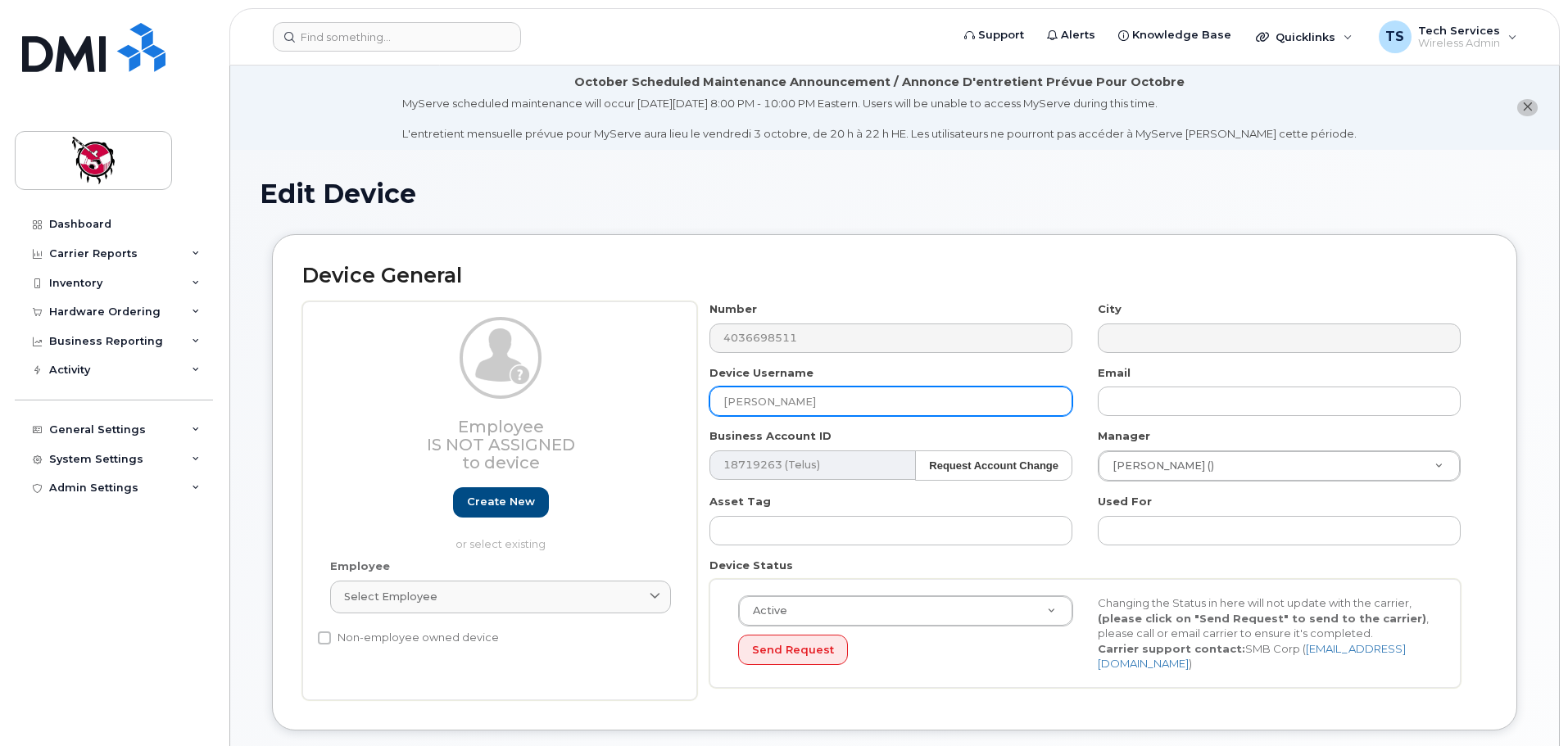
click at [720, 400] on input "[PERSON_NAME]" at bounding box center [890, 401] width 363 height 29
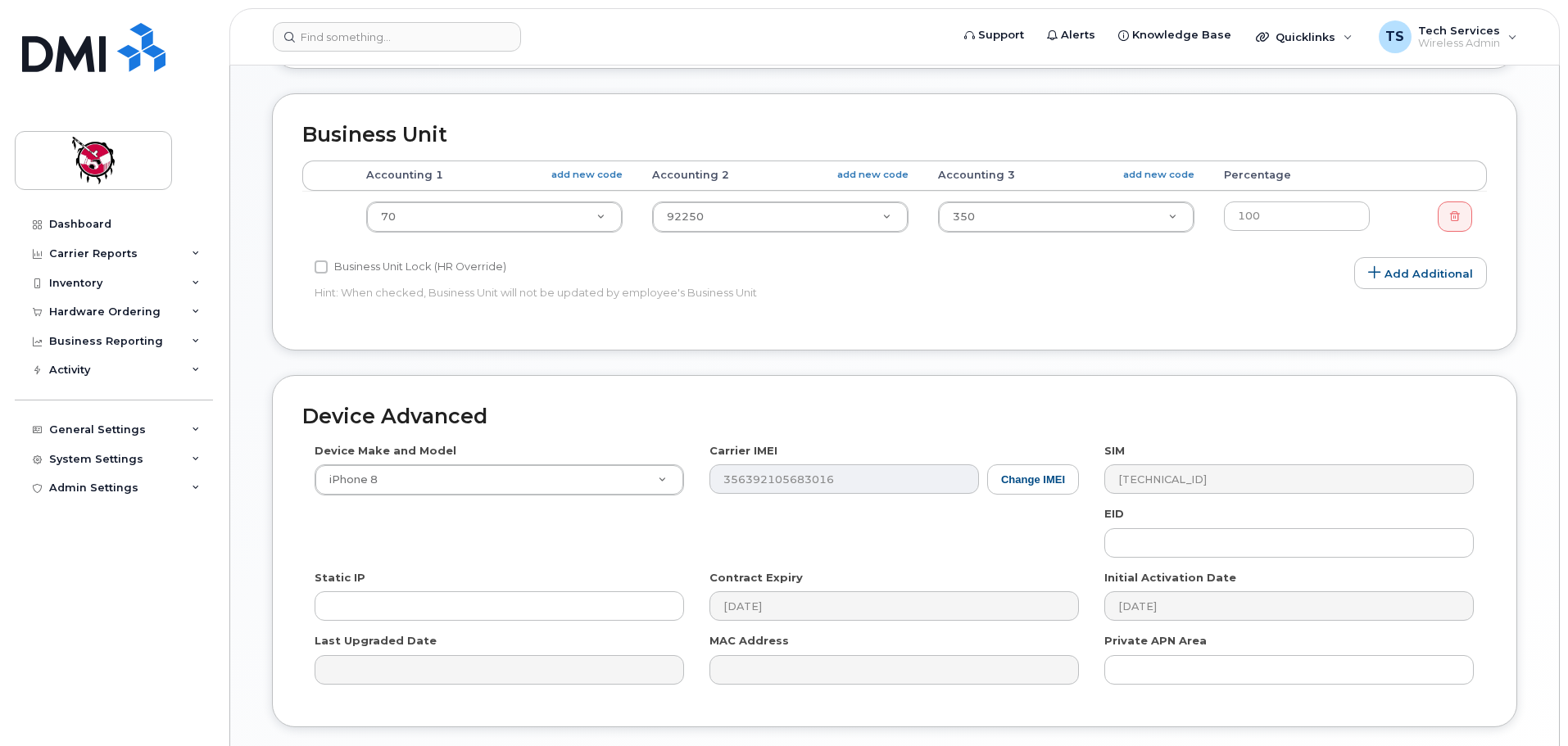
scroll to position [780, 0]
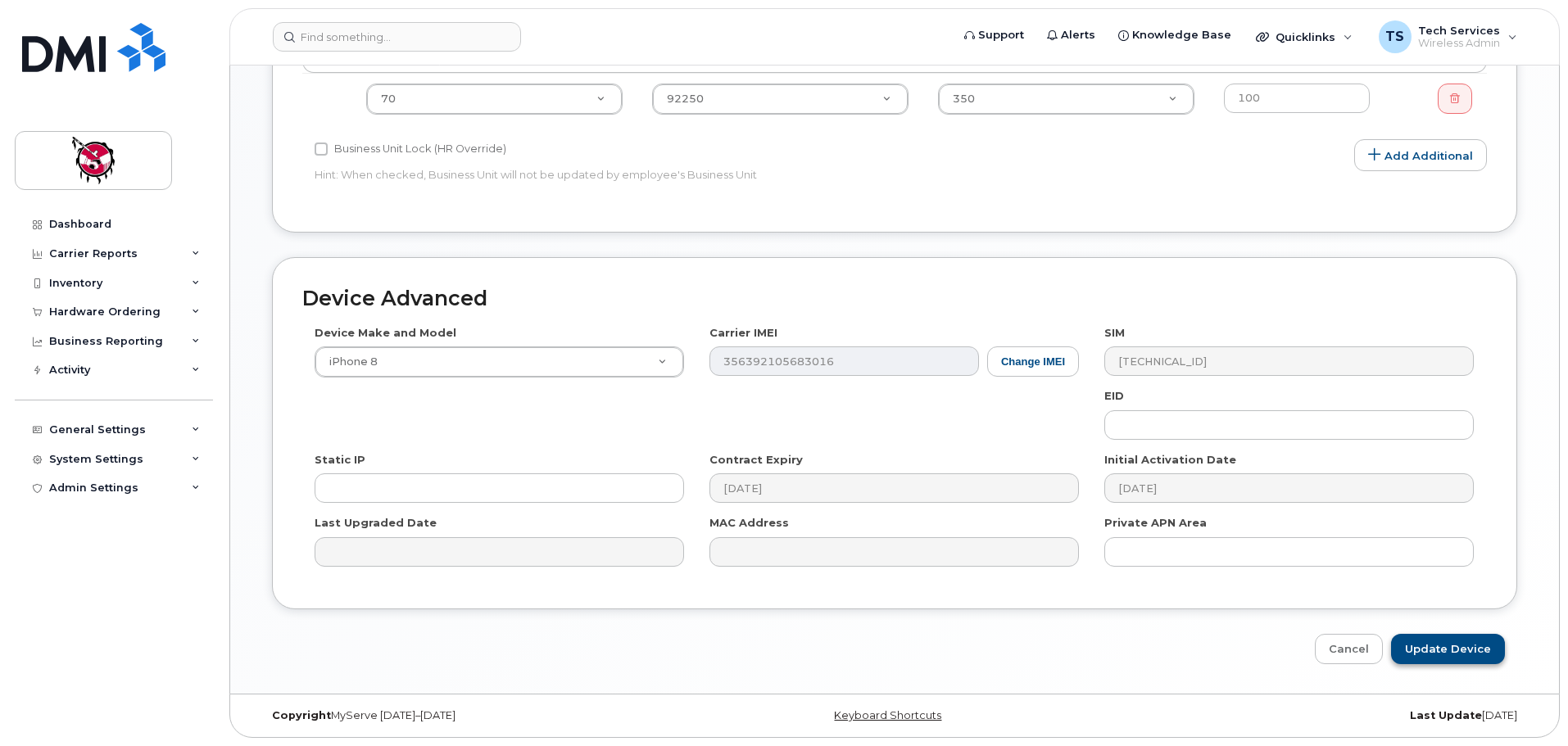
type input "For cancellation - [PERSON_NAME]"
click at [1449, 650] on input "Update Device" at bounding box center [1447, 649] width 113 height 30
type input "Saving..."
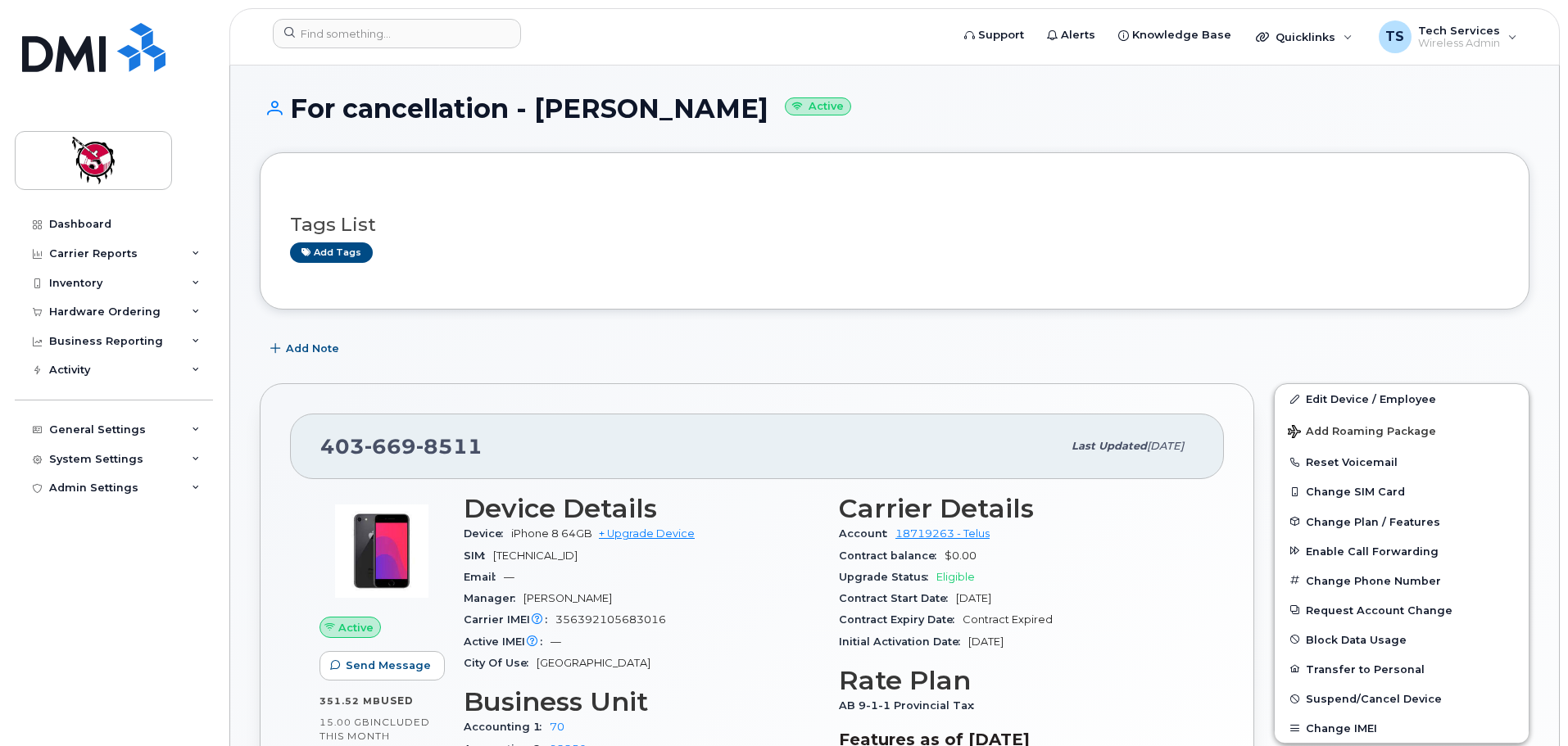
scroll to position [246, 0]
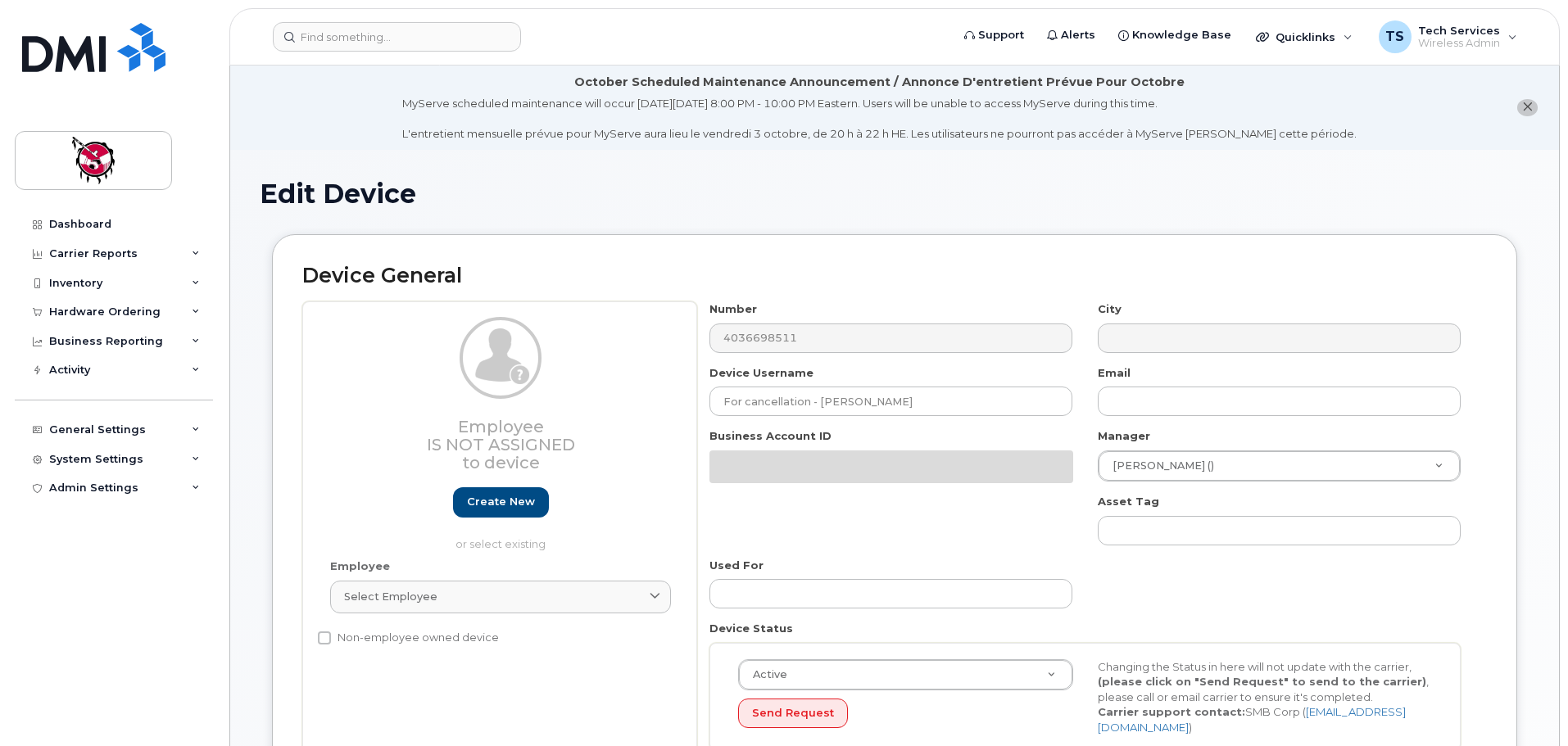
select select "10361"
select select "10349"
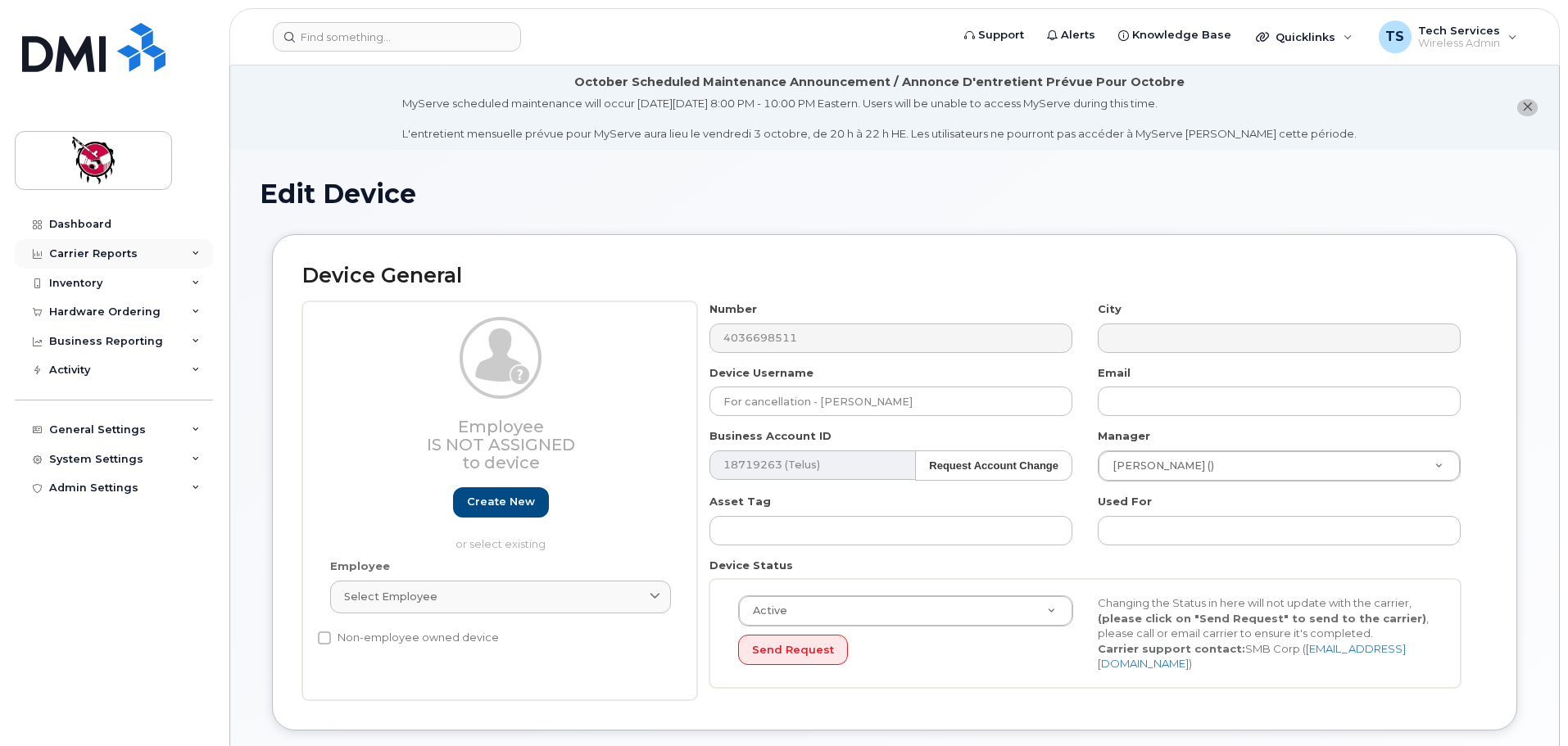
click at [69, 244] on div "Carrier Reports" at bounding box center [114, 253] width 199 height 29
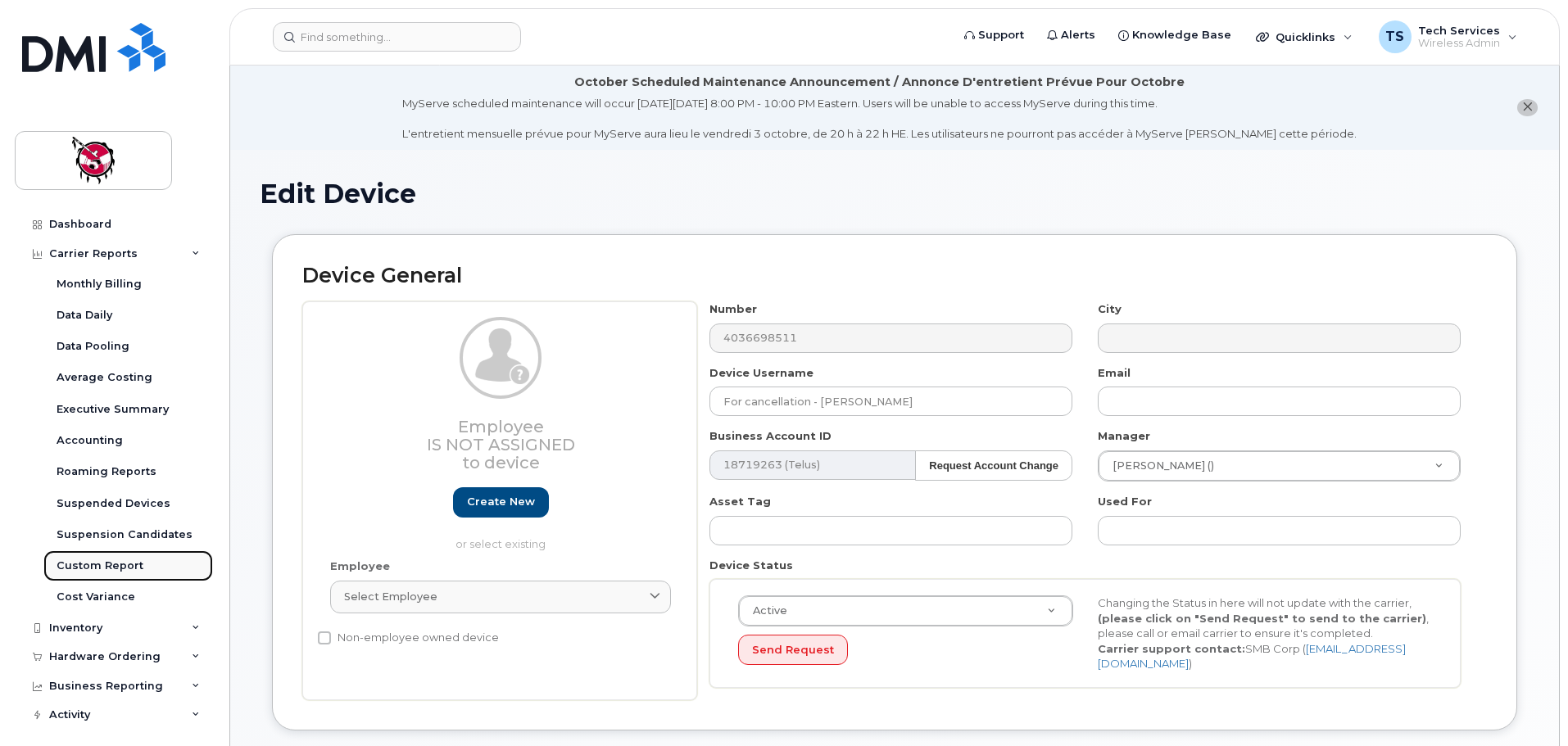
click at [97, 565] on div "Custom Report" at bounding box center [99, 566] width 87 height 15
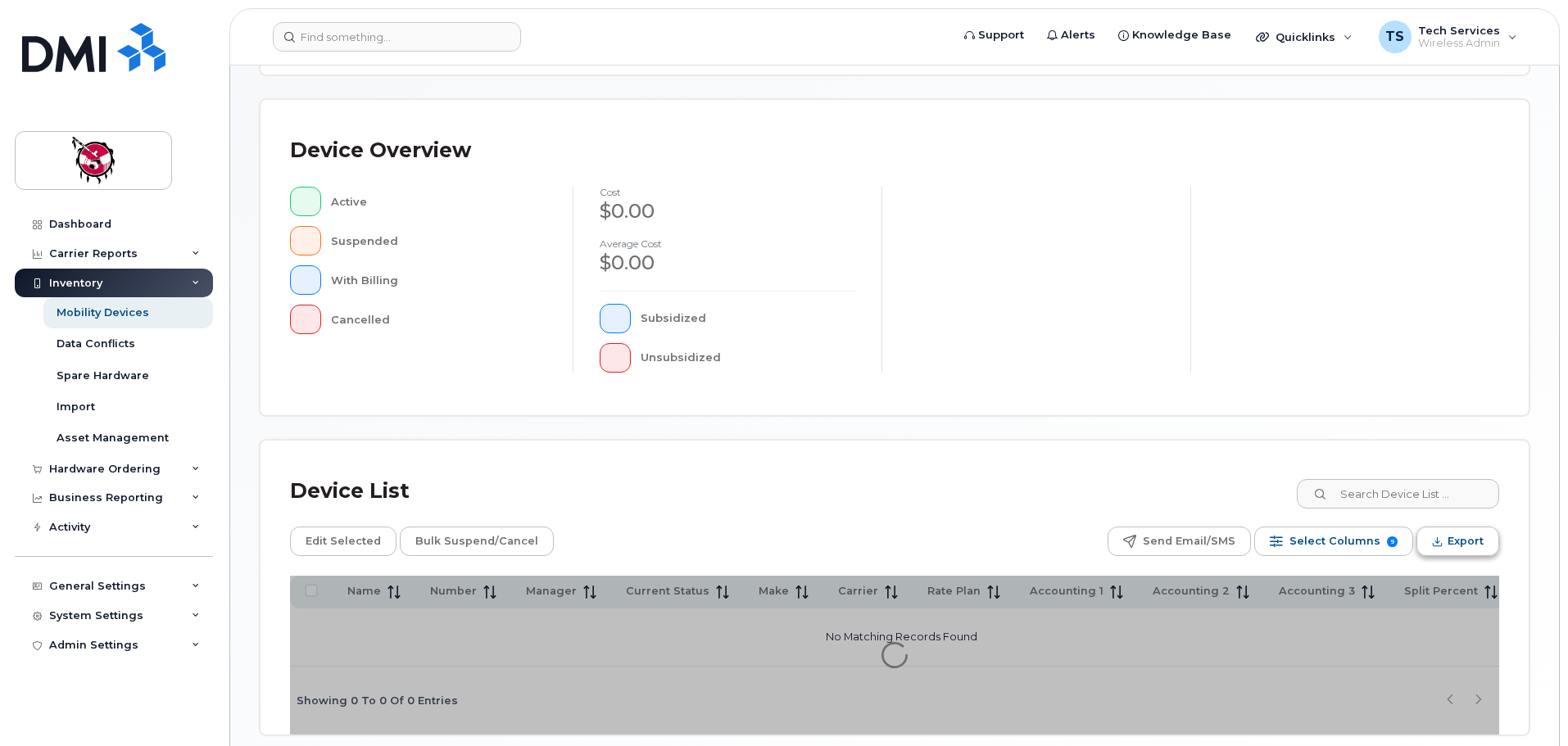
scroll to position [380, 0]
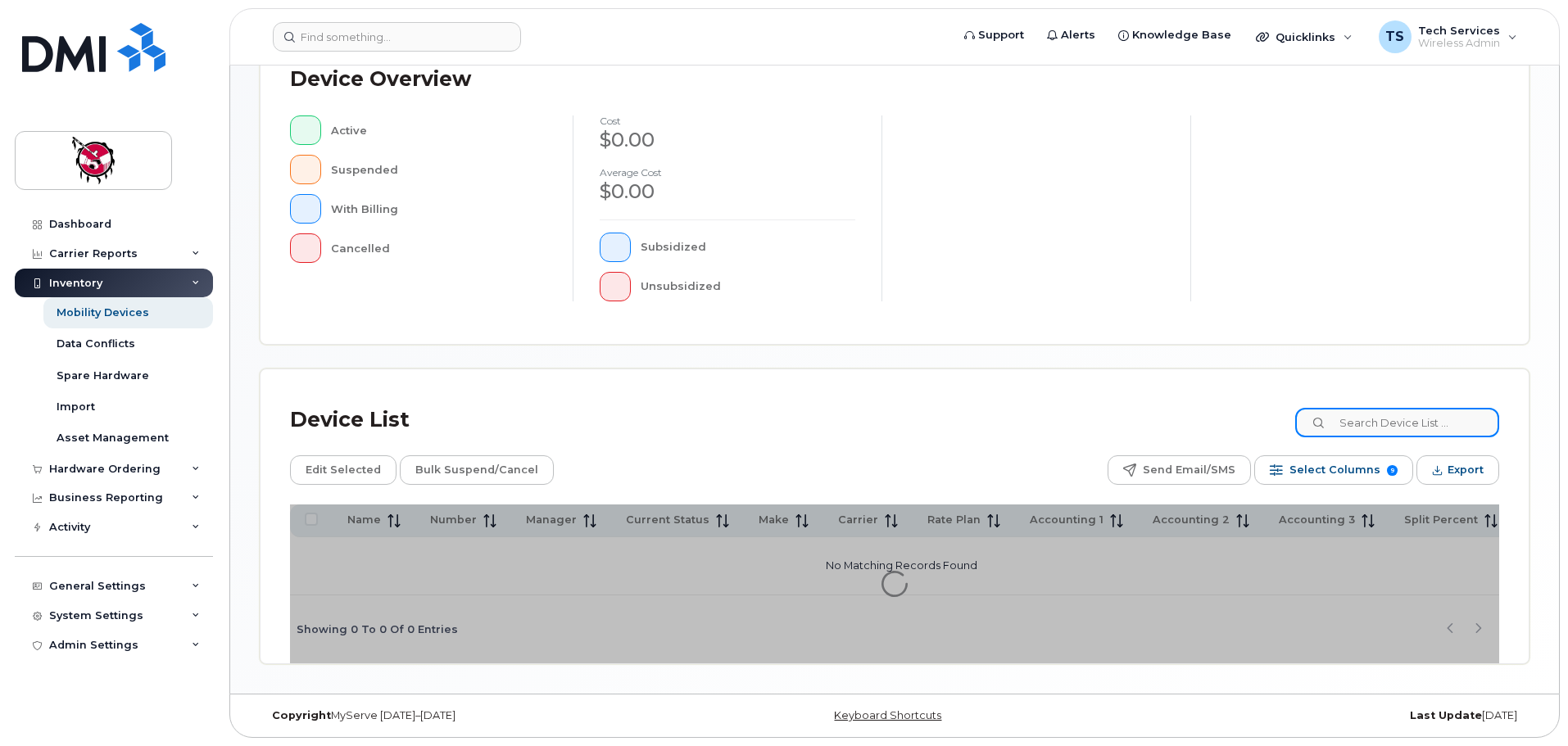
click at [1411, 425] on input at bounding box center [1397, 422] width 204 height 29
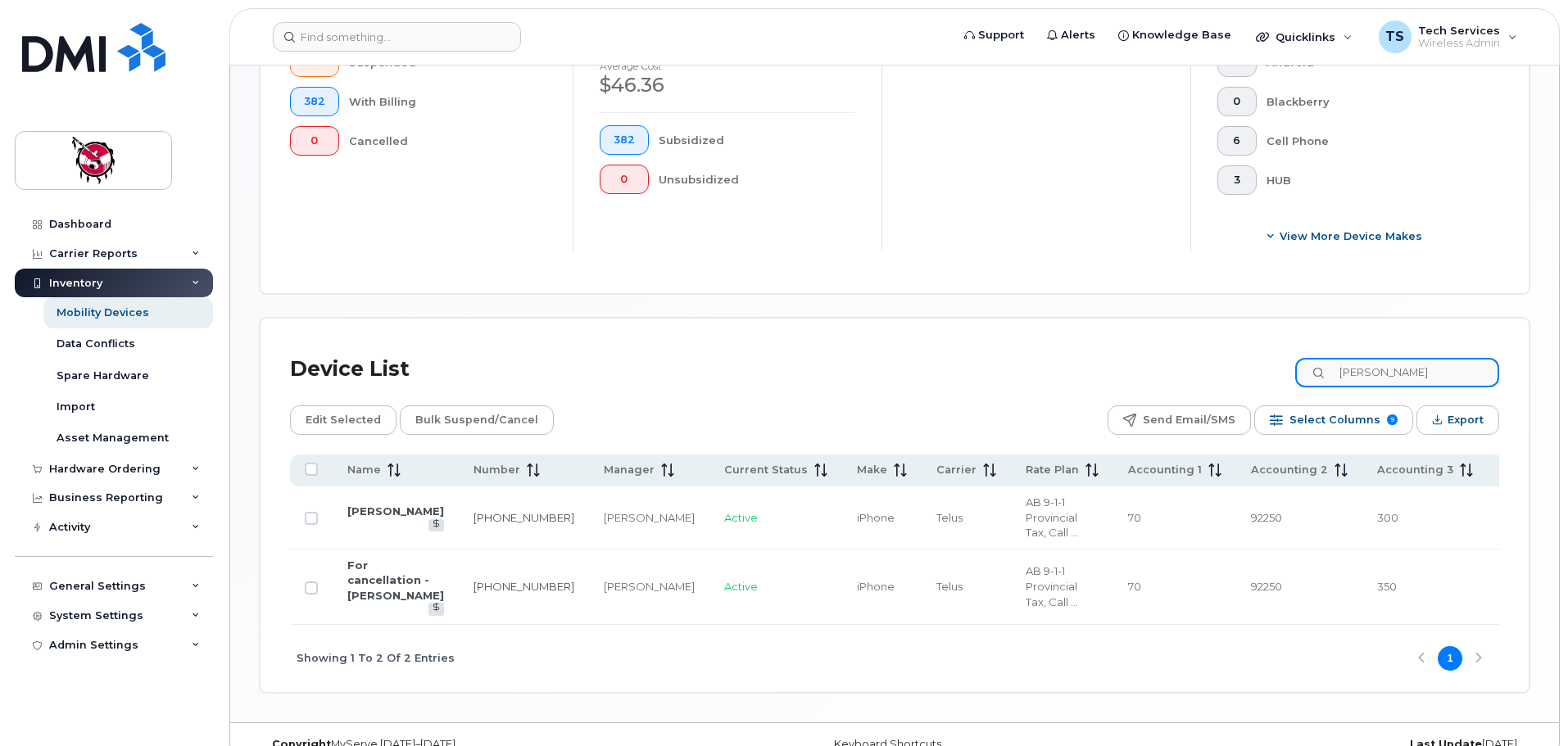
scroll to position [544, 0]
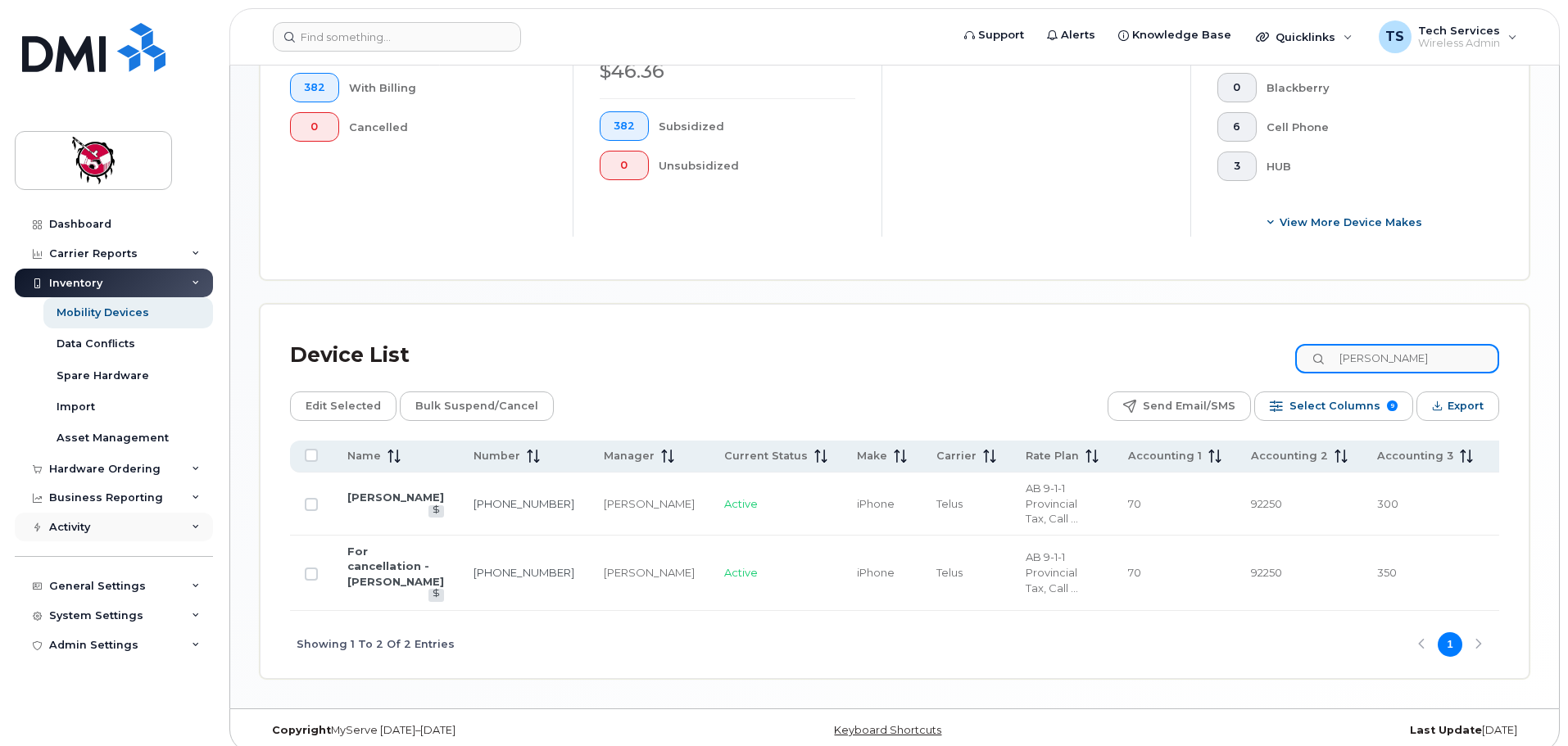
type input "[PERSON_NAME]"
